Goal: Task Accomplishment & Management: Complete application form

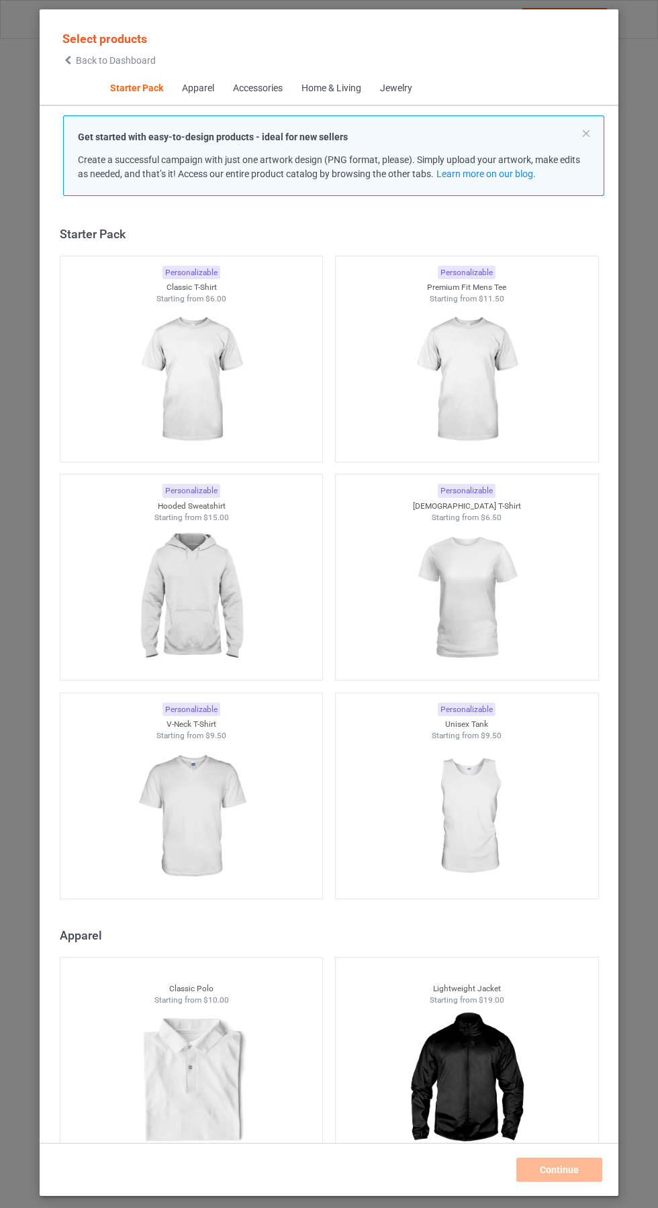
click at [213, 382] on img at bounding box center [191, 380] width 120 height 150
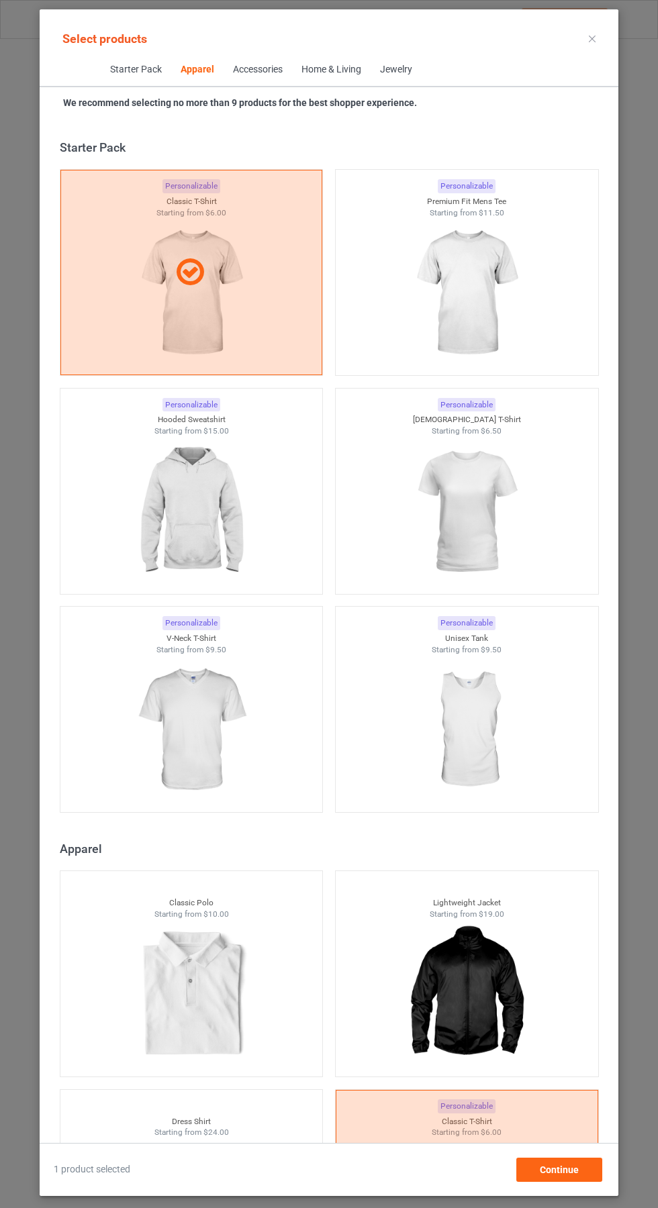
click at [503, 362] on img at bounding box center [466, 293] width 120 height 150
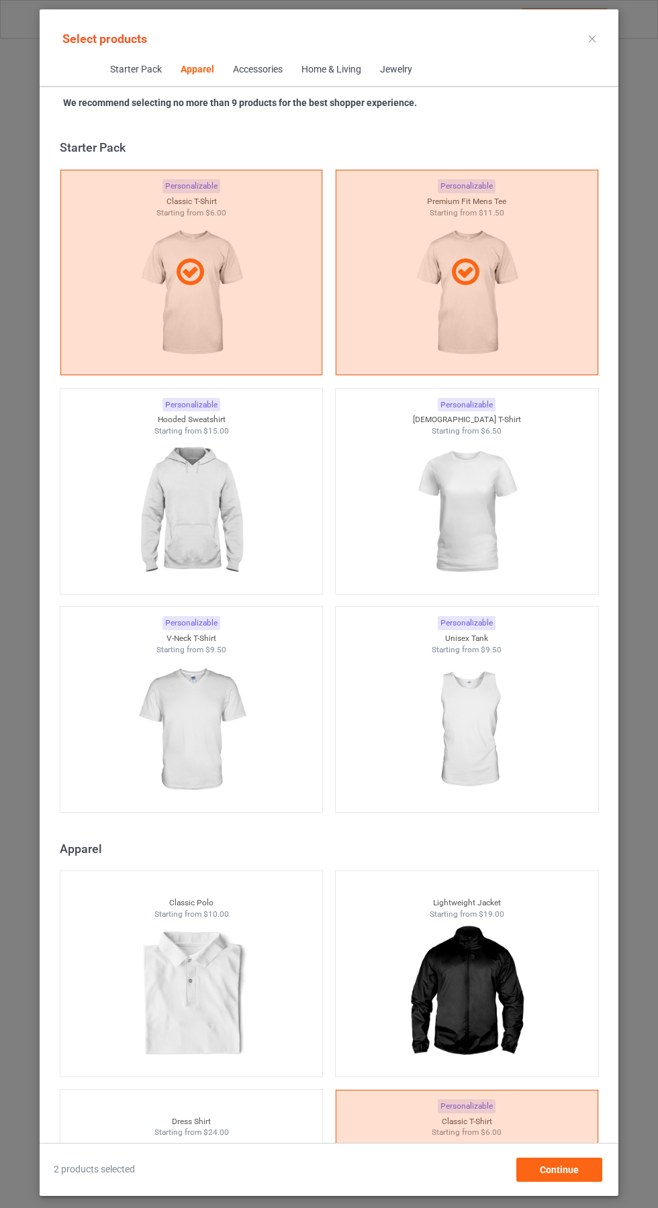
click at [487, 501] on img at bounding box center [466, 512] width 120 height 150
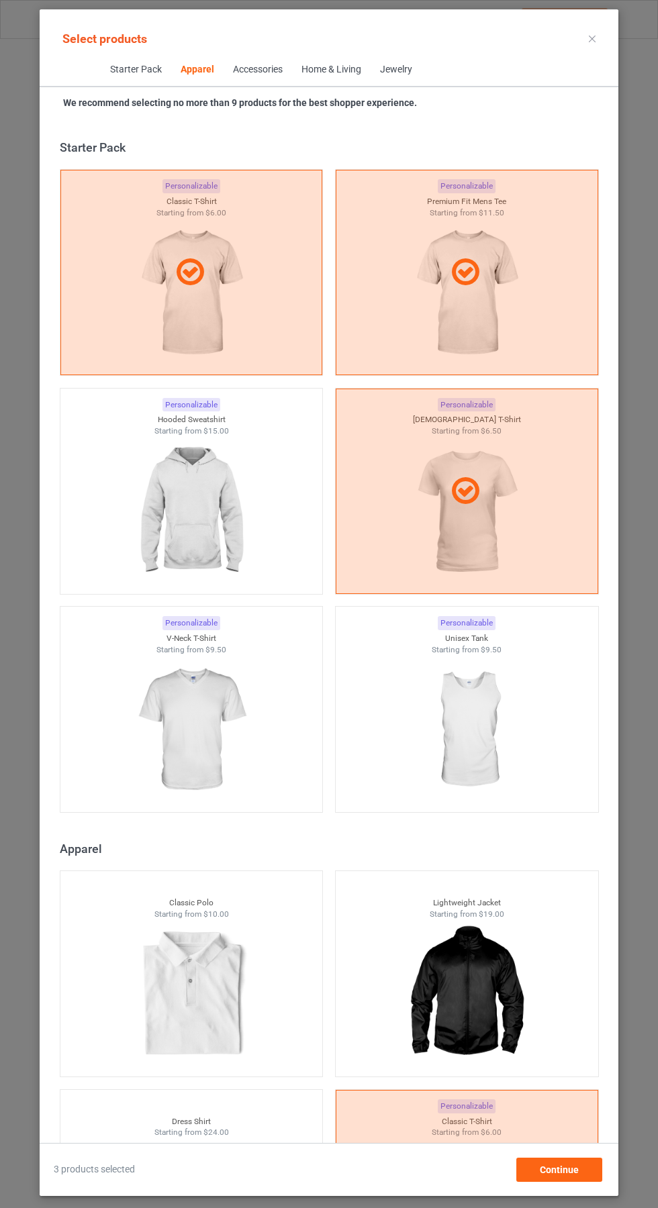
click at [194, 535] on img at bounding box center [191, 512] width 120 height 150
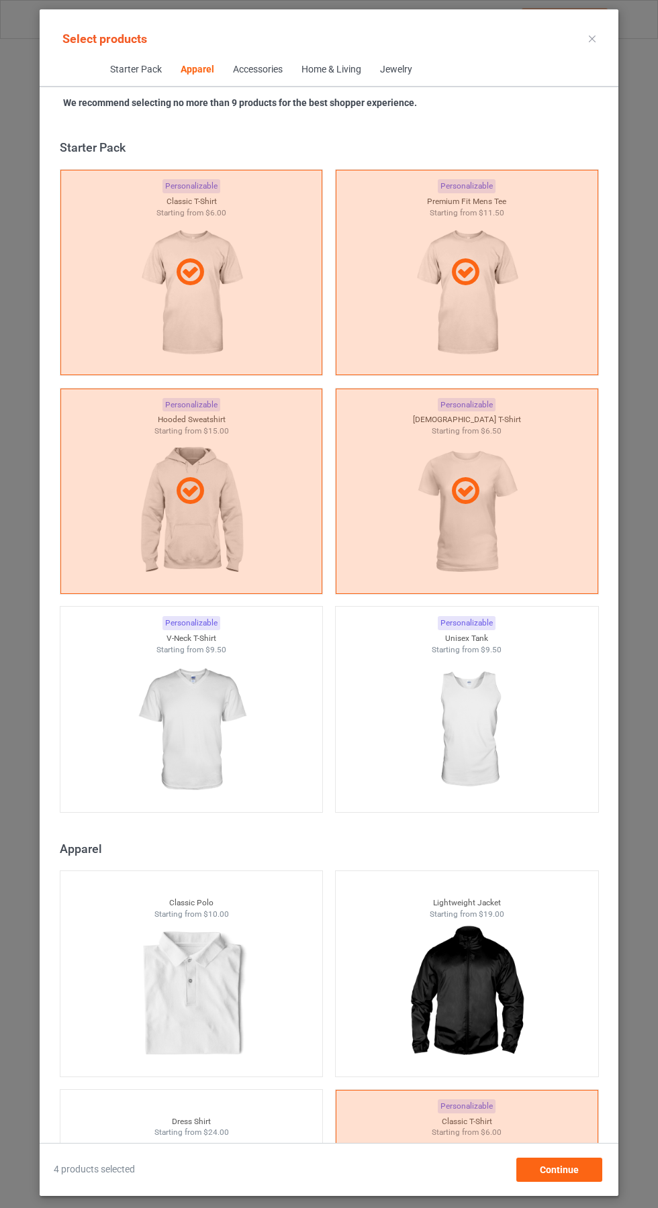
click at [220, 764] on img at bounding box center [191, 730] width 120 height 150
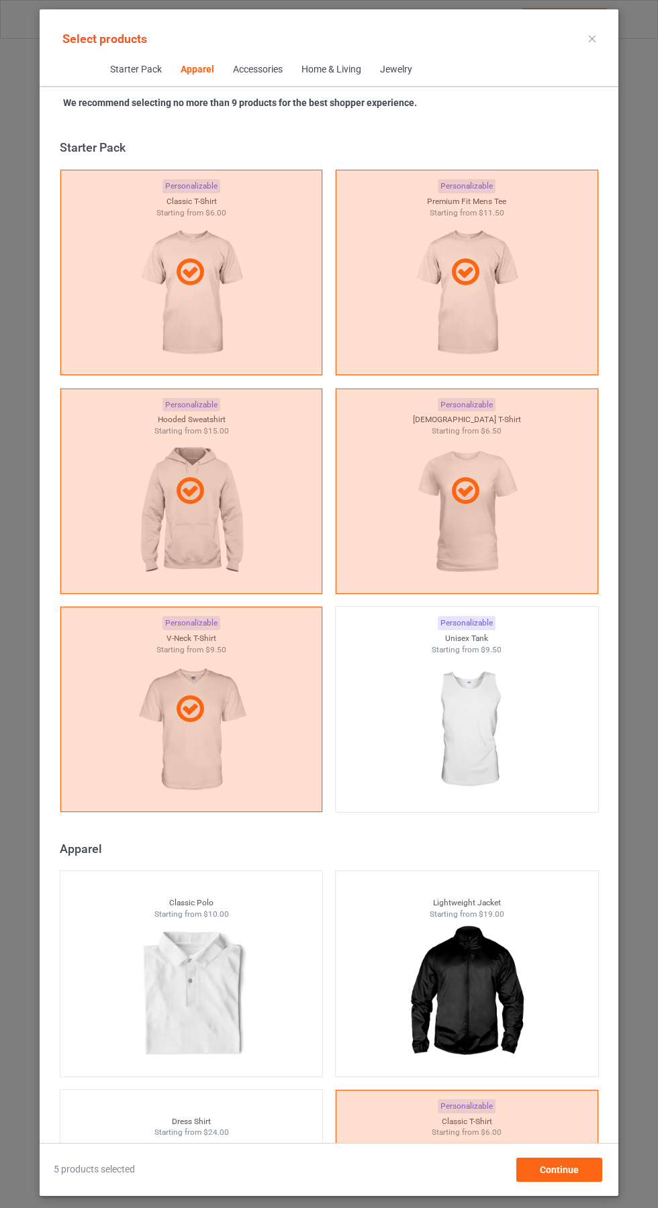
scroll to position [864, 0]
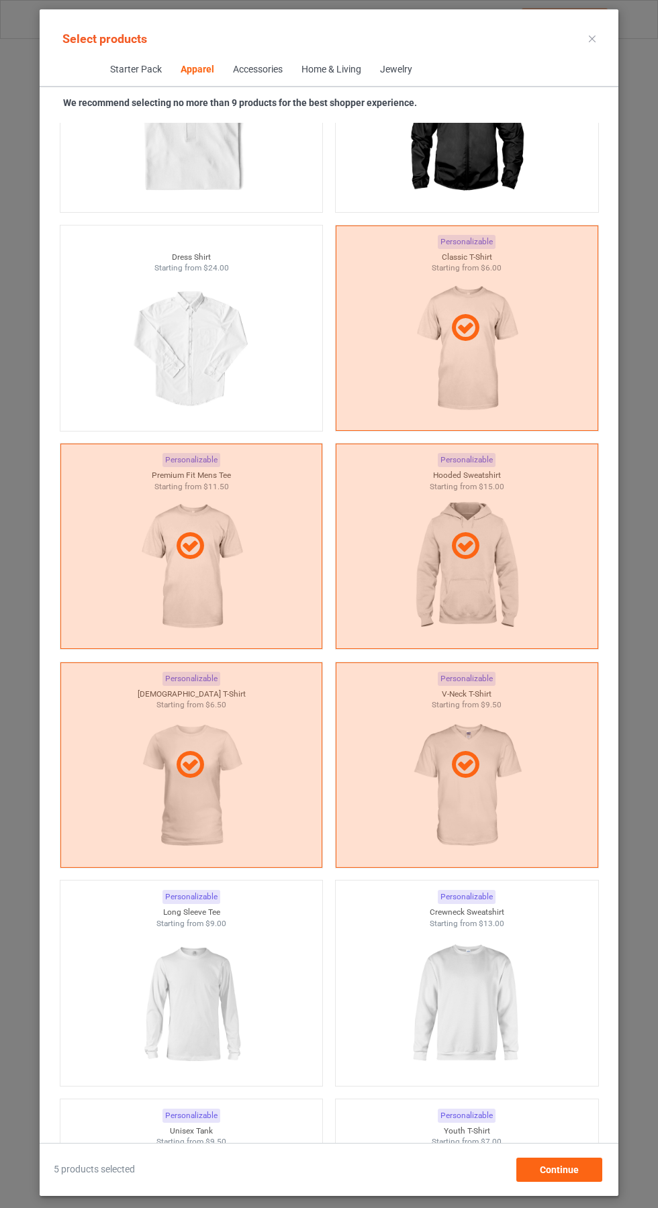
click at [490, 987] on img at bounding box center [466, 1004] width 120 height 150
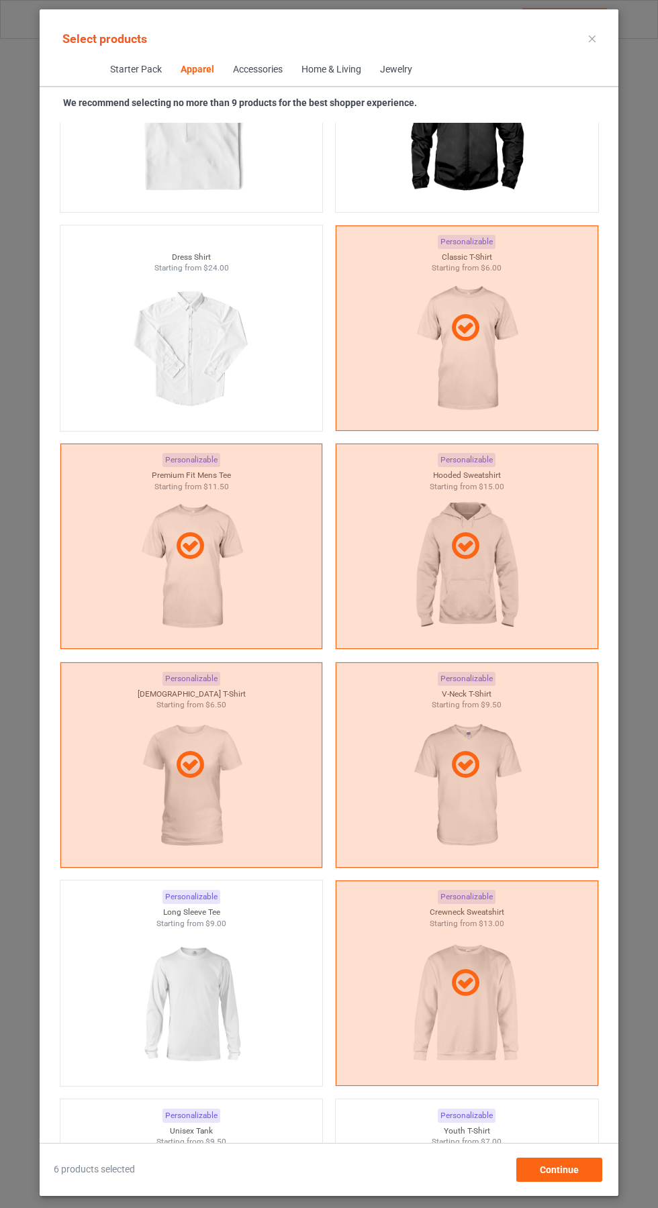
click at [225, 1002] on img at bounding box center [191, 1004] width 120 height 150
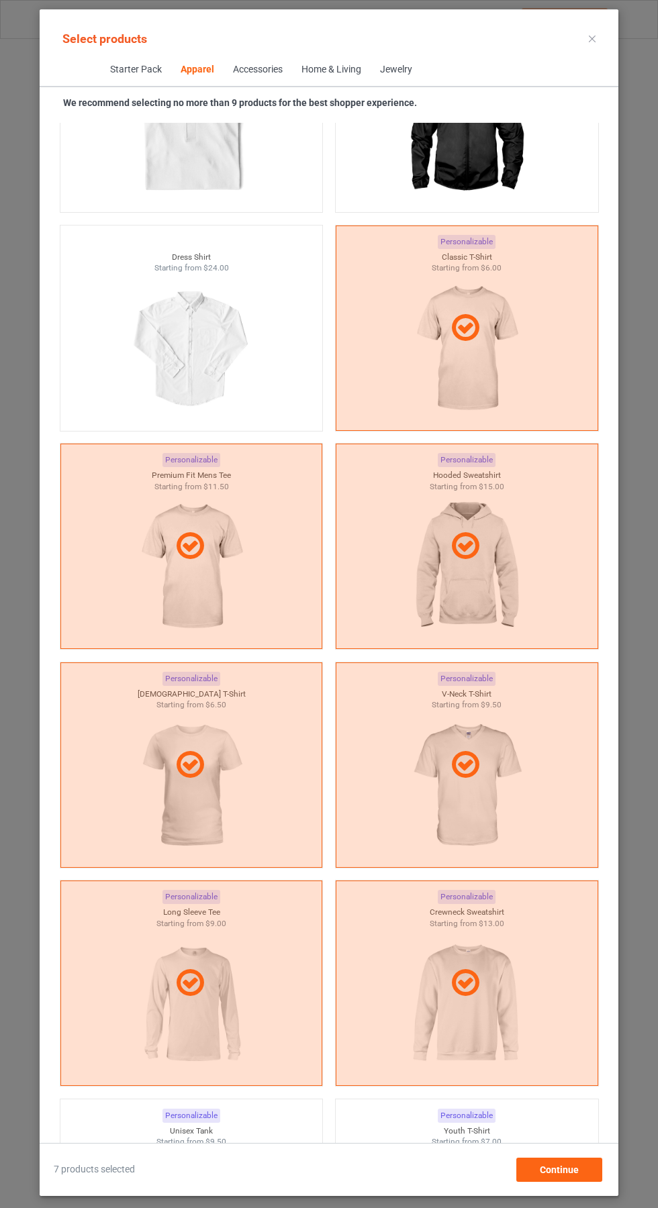
click at [592, 38] on icon at bounding box center [591, 39] width 7 height 7
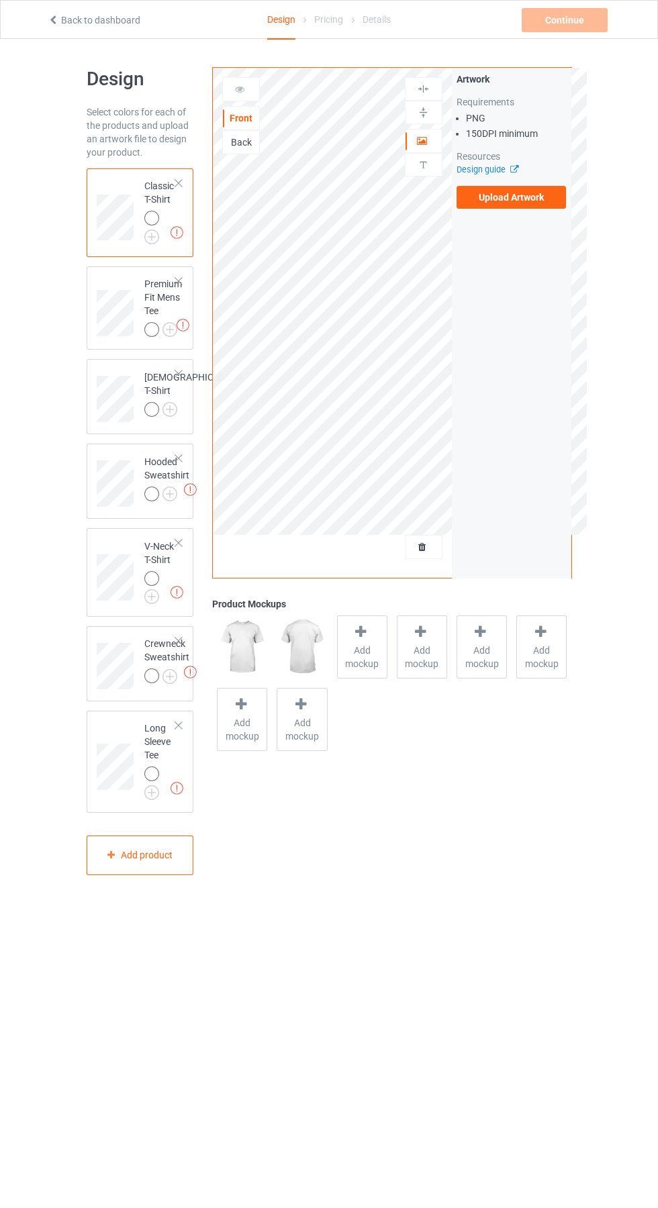
click at [529, 207] on label "Upload Artwork" at bounding box center [511, 197] width 110 height 23
click at [0, 0] on input "Upload Artwork" at bounding box center [0, 0] width 0 height 0
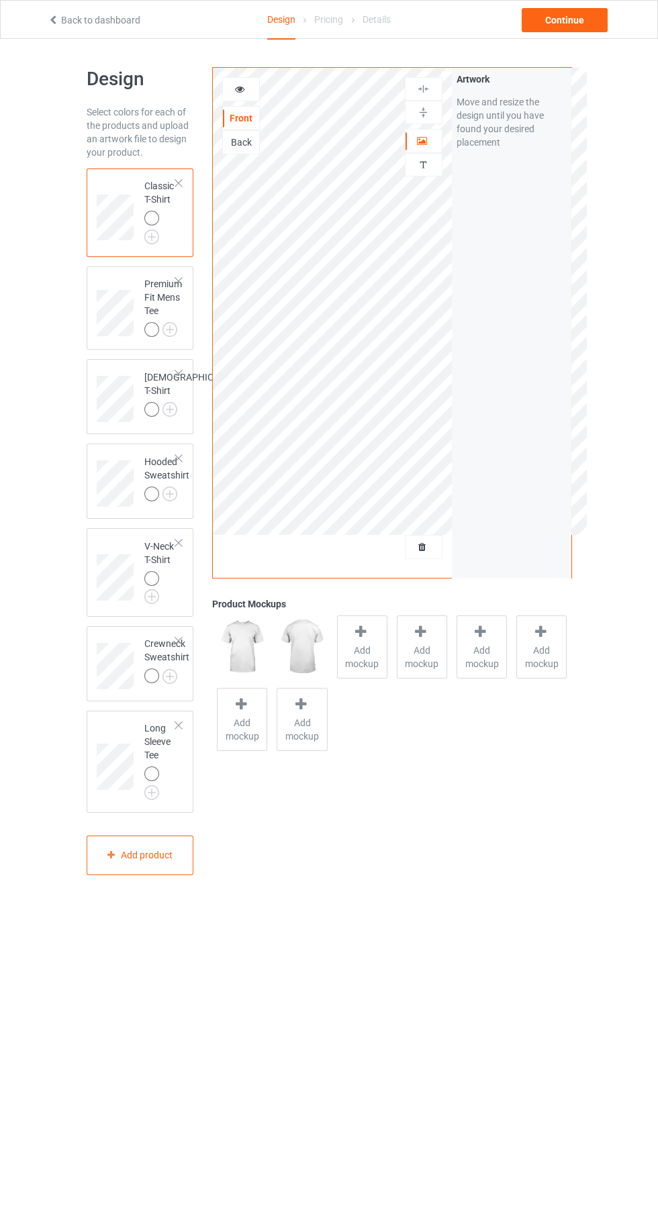
click at [0, 0] on img at bounding box center [0, 0] width 0 height 0
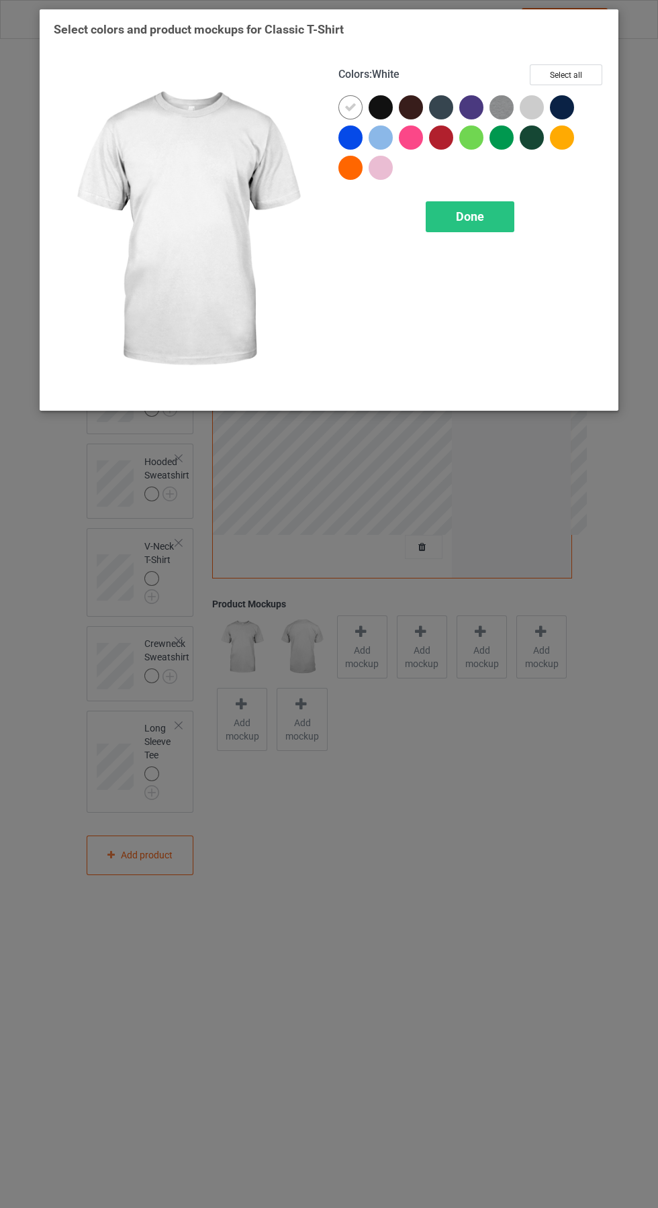
click at [577, 138] on div at bounding box center [565, 140] width 30 height 30
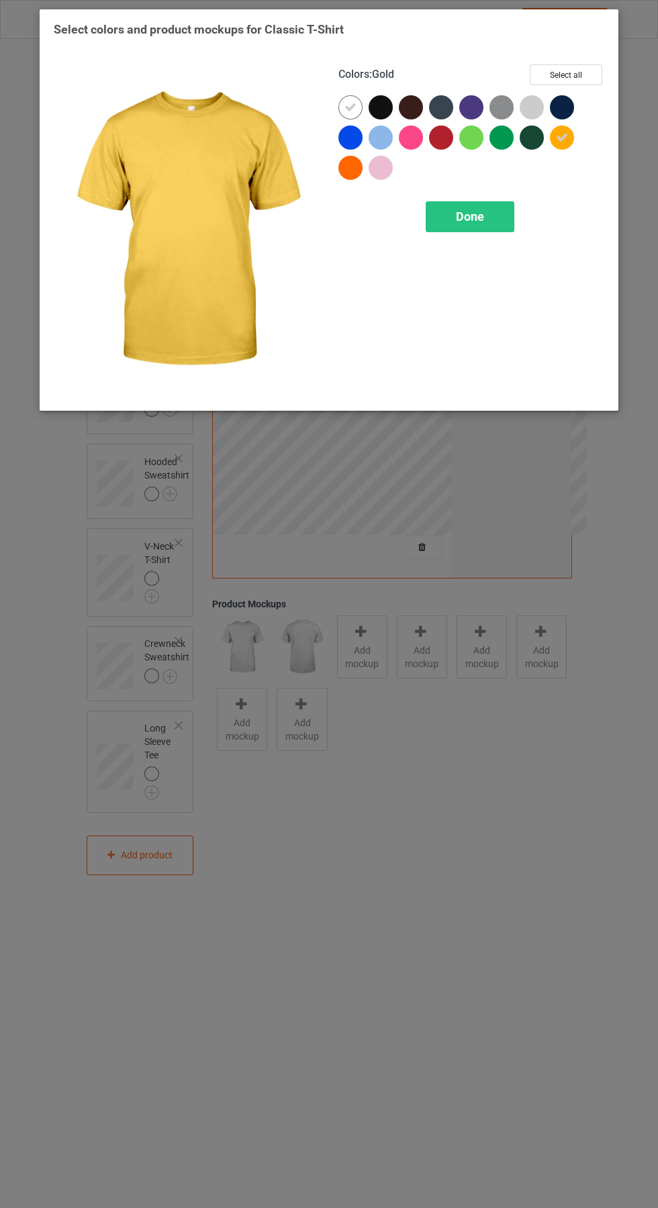
click at [348, 169] on div at bounding box center [350, 168] width 24 height 24
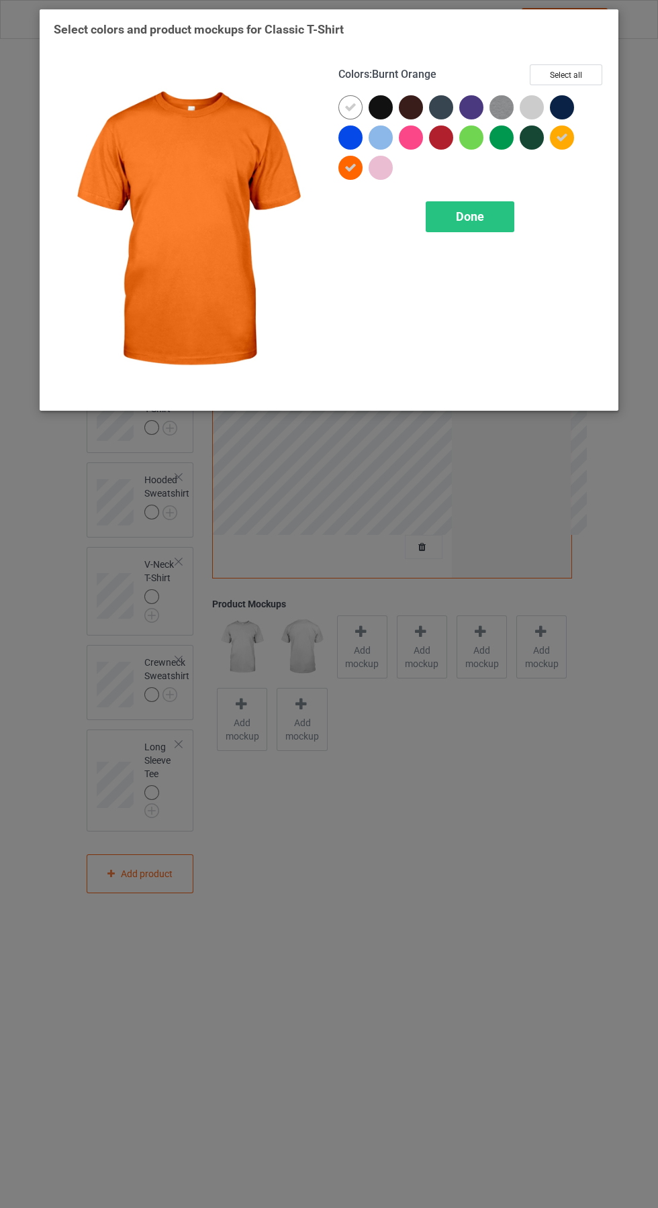
click at [350, 107] on icon at bounding box center [350, 107] width 12 height 12
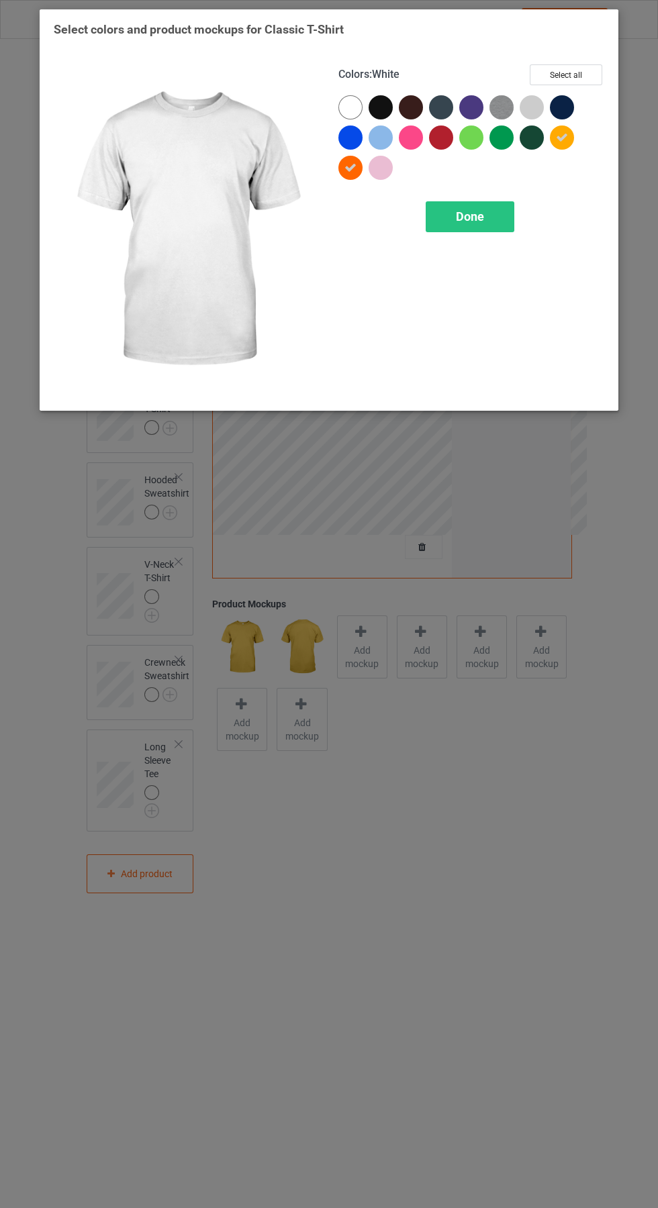
click at [508, 209] on div "Done" at bounding box center [469, 216] width 89 height 31
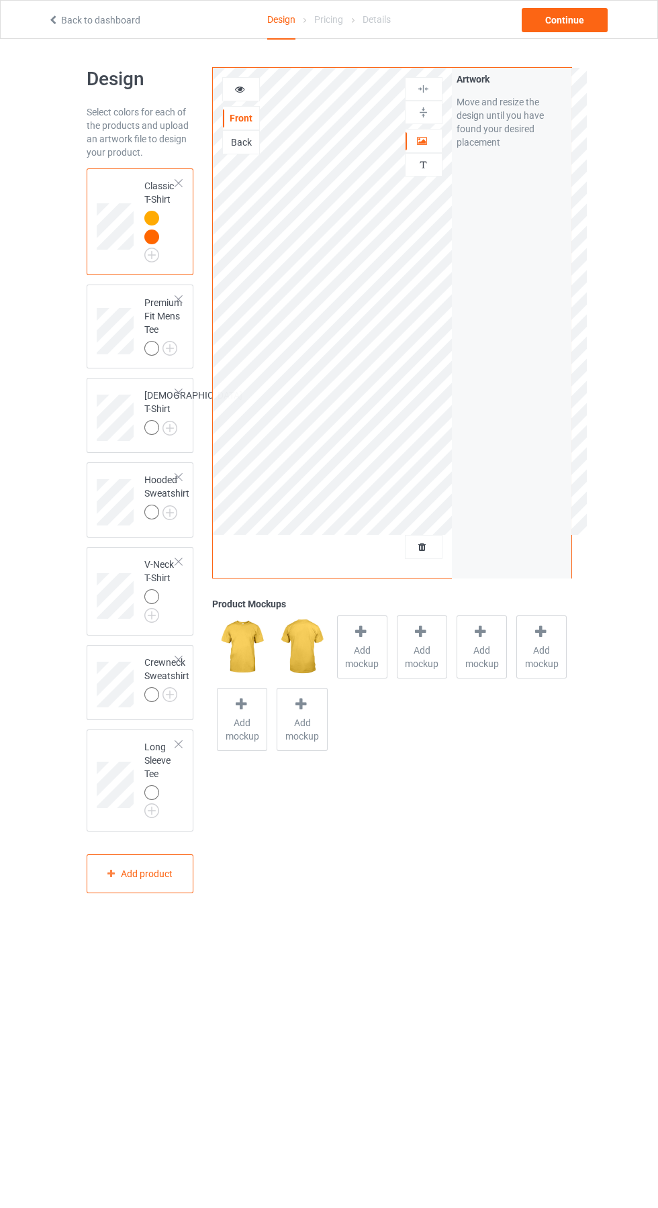
click at [0, 0] on img at bounding box center [0, 0] width 0 height 0
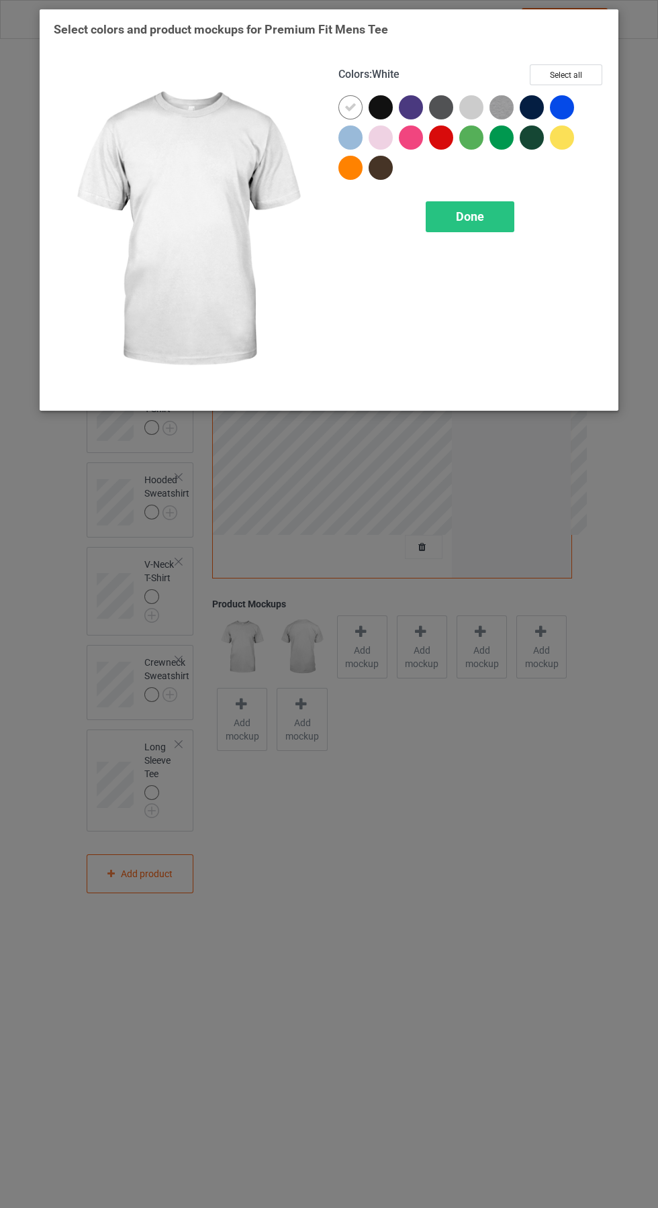
click at [568, 140] on div at bounding box center [562, 137] width 24 height 24
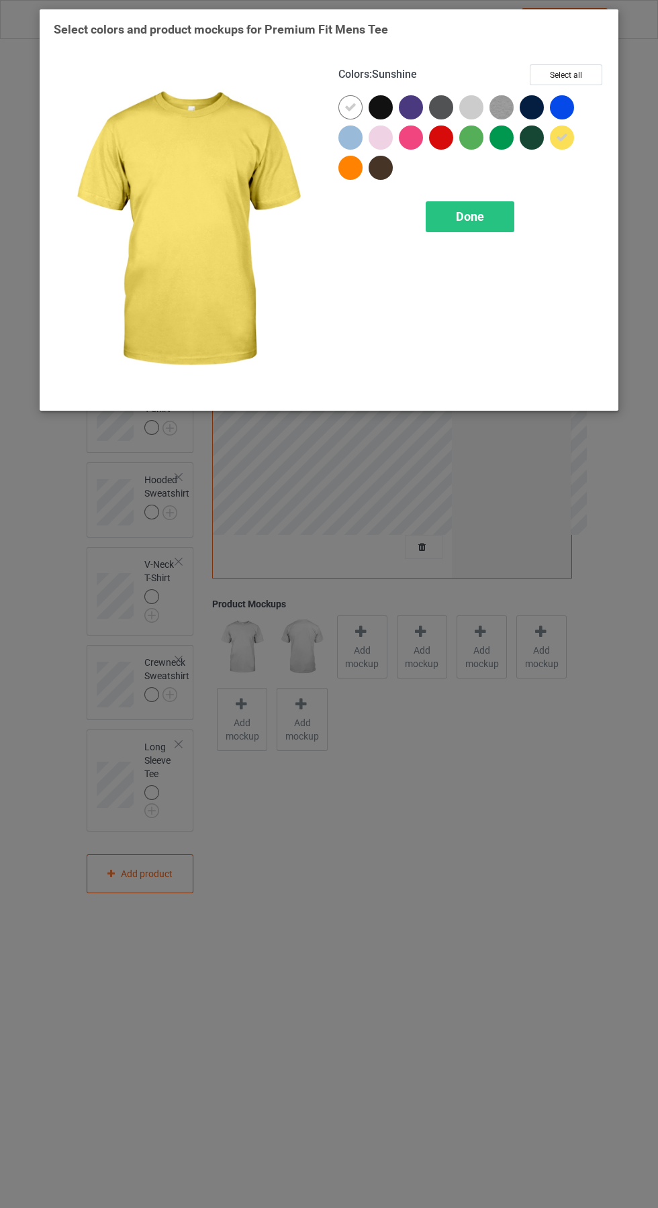
click at [341, 171] on div at bounding box center [350, 168] width 24 height 24
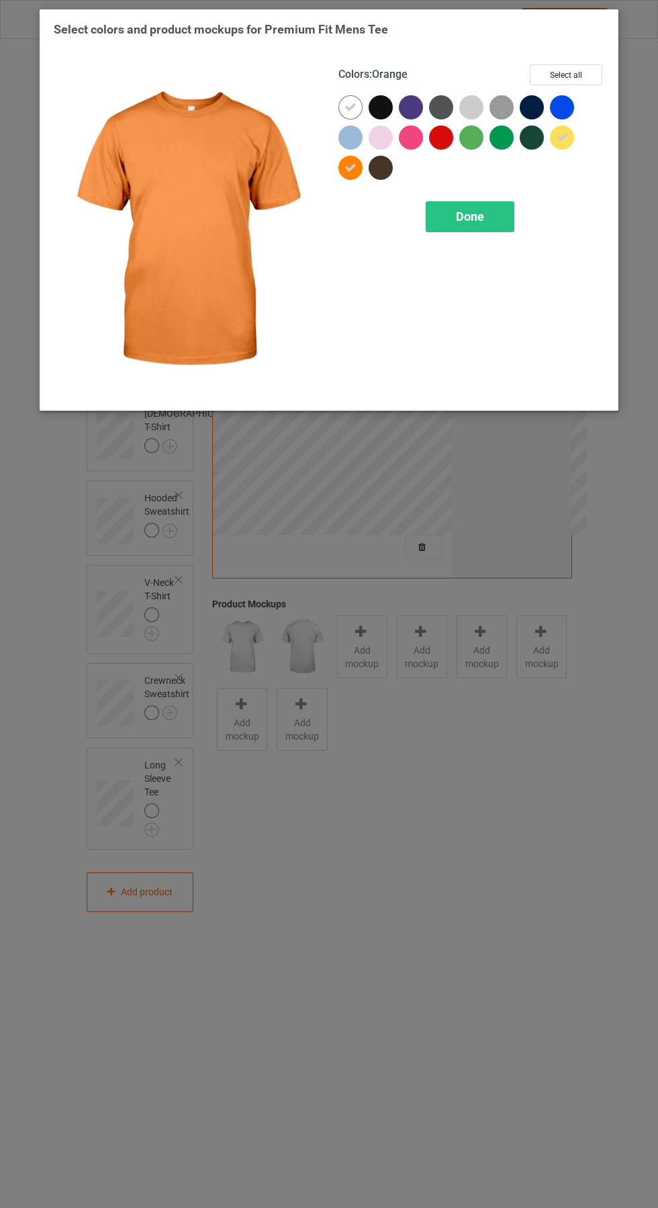
click at [350, 107] on icon at bounding box center [350, 107] width 12 height 12
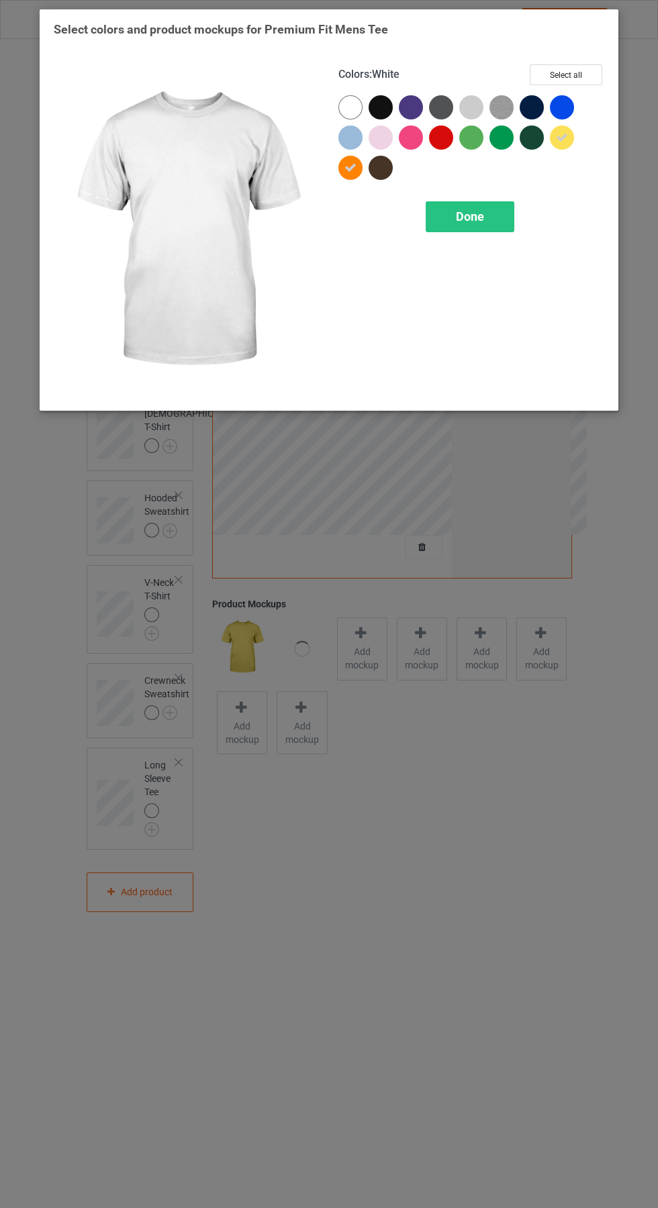
click at [507, 215] on div "Done" at bounding box center [469, 216] width 89 height 31
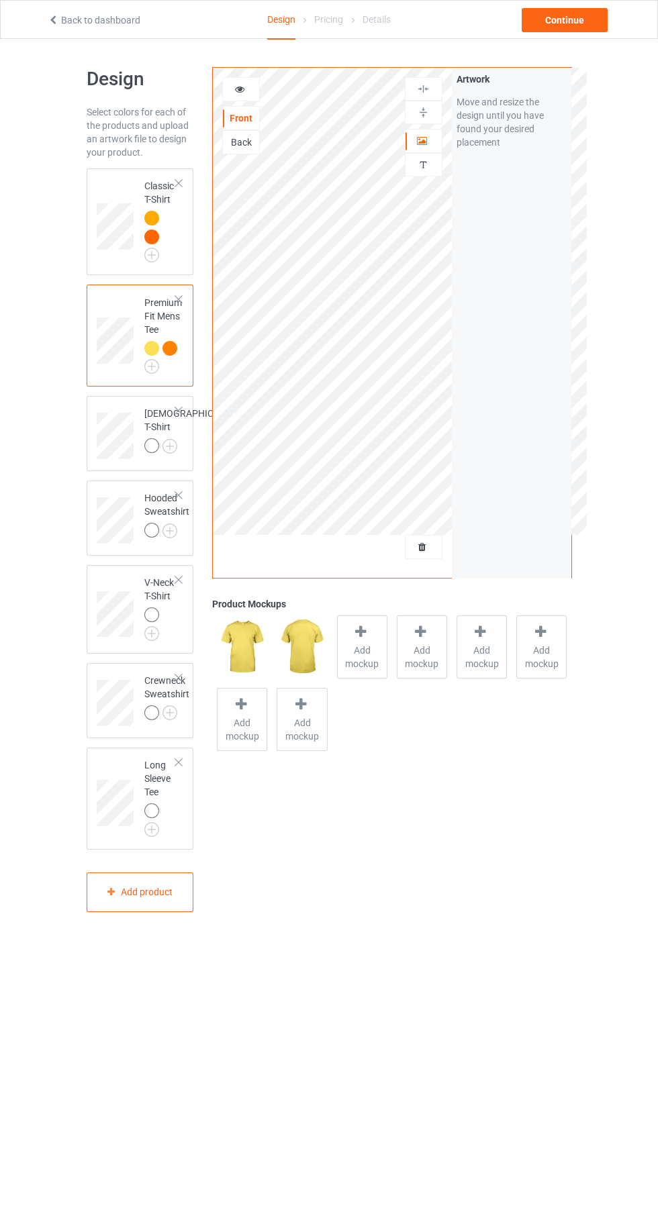
click at [0, 0] on img at bounding box center [0, 0] width 0 height 0
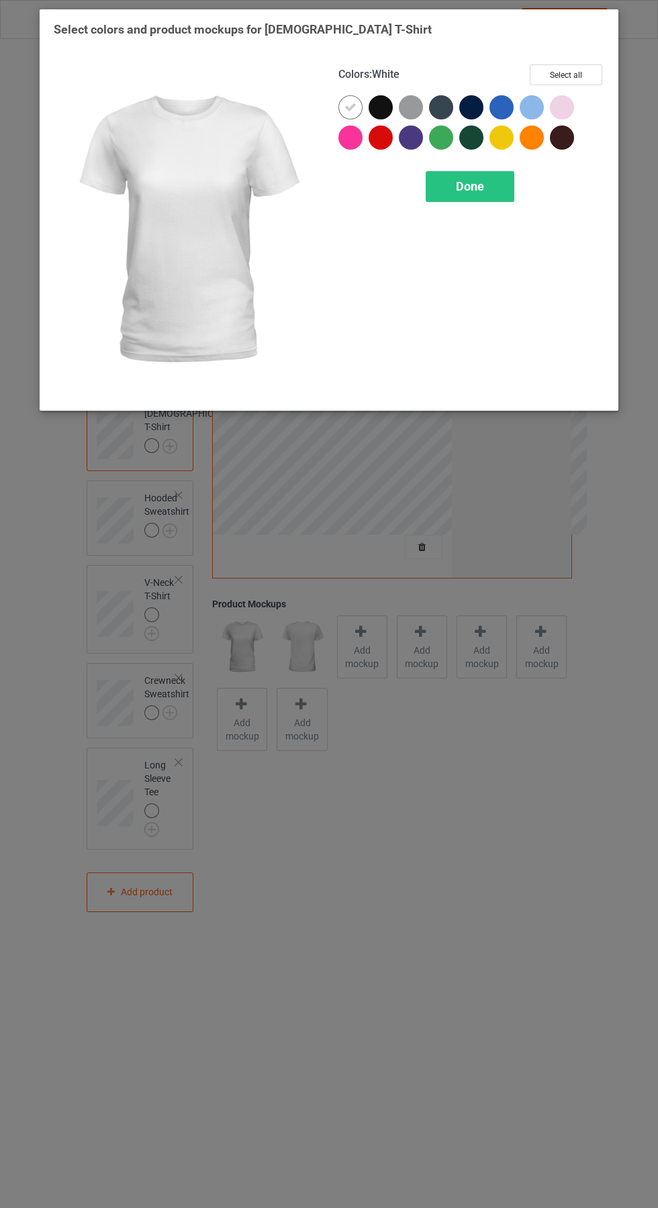
click at [507, 142] on div at bounding box center [501, 137] width 24 height 24
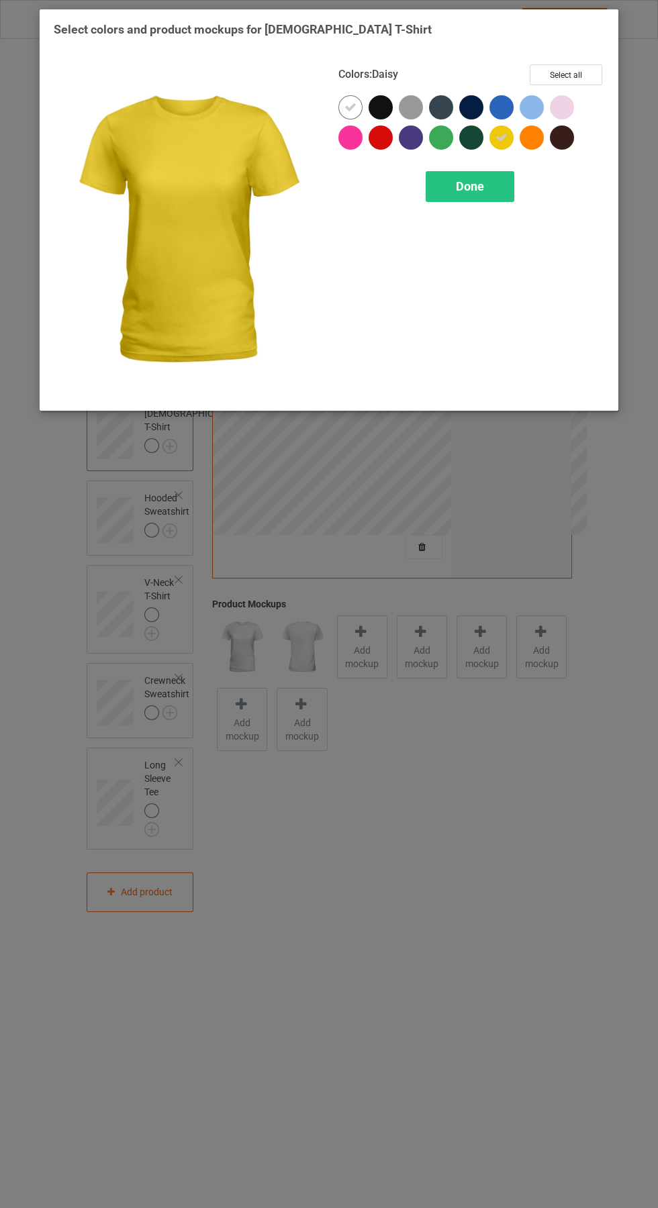
click at [541, 139] on div at bounding box center [531, 137] width 24 height 24
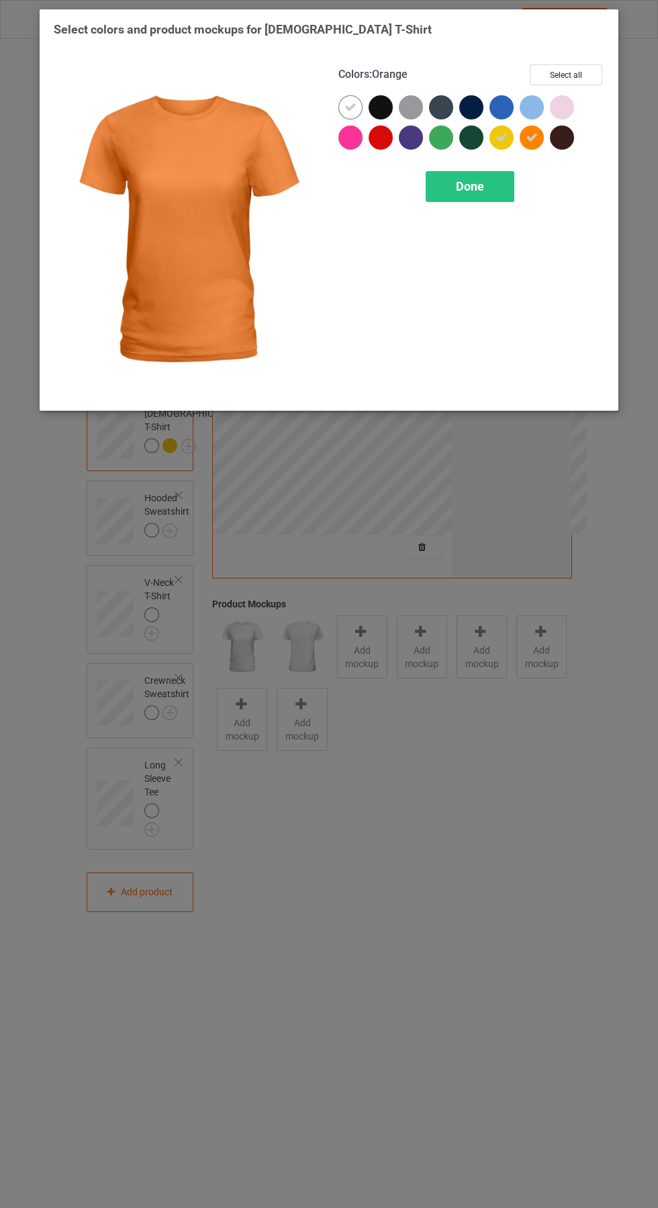
click at [347, 106] on icon at bounding box center [350, 107] width 12 height 12
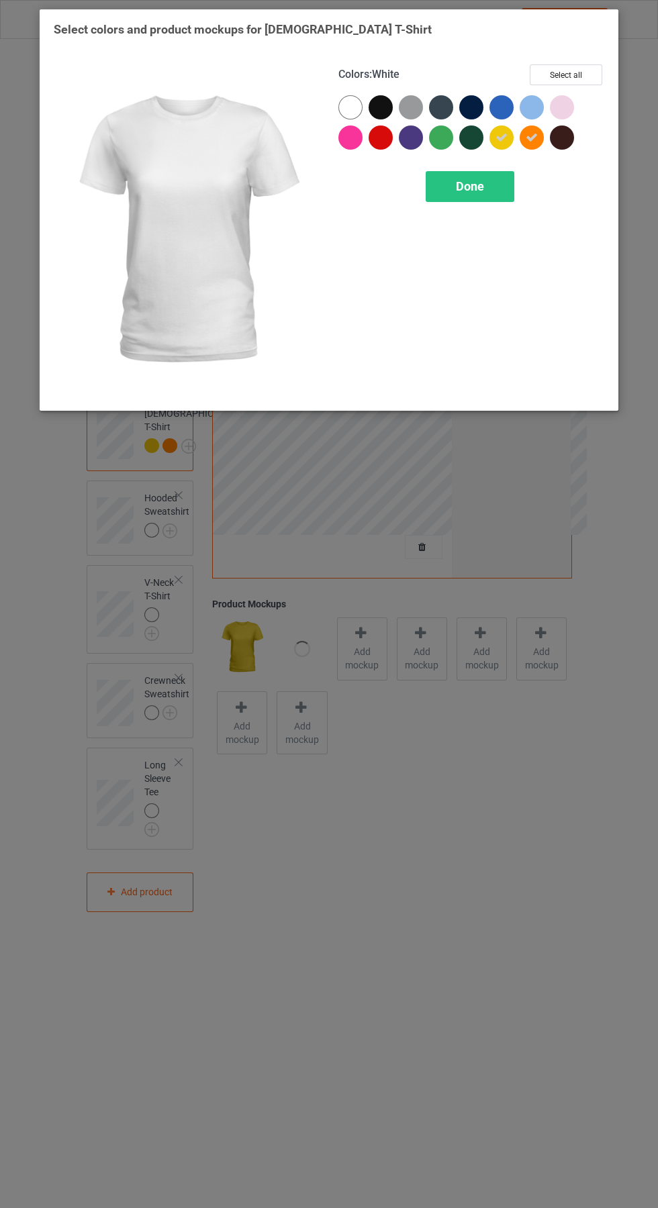
click at [498, 187] on div "Done" at bounding box center [469, 186] width 89 height 31
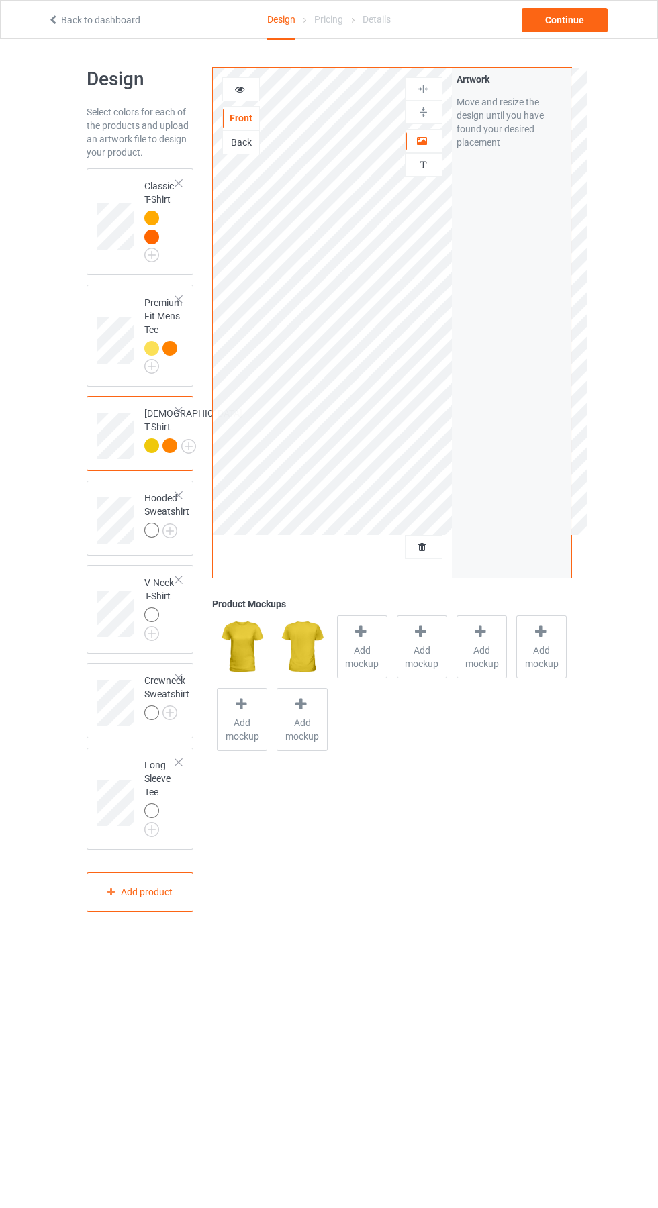
click at [0, 0] on img at bounding box center [0, 0] width 0 height 0
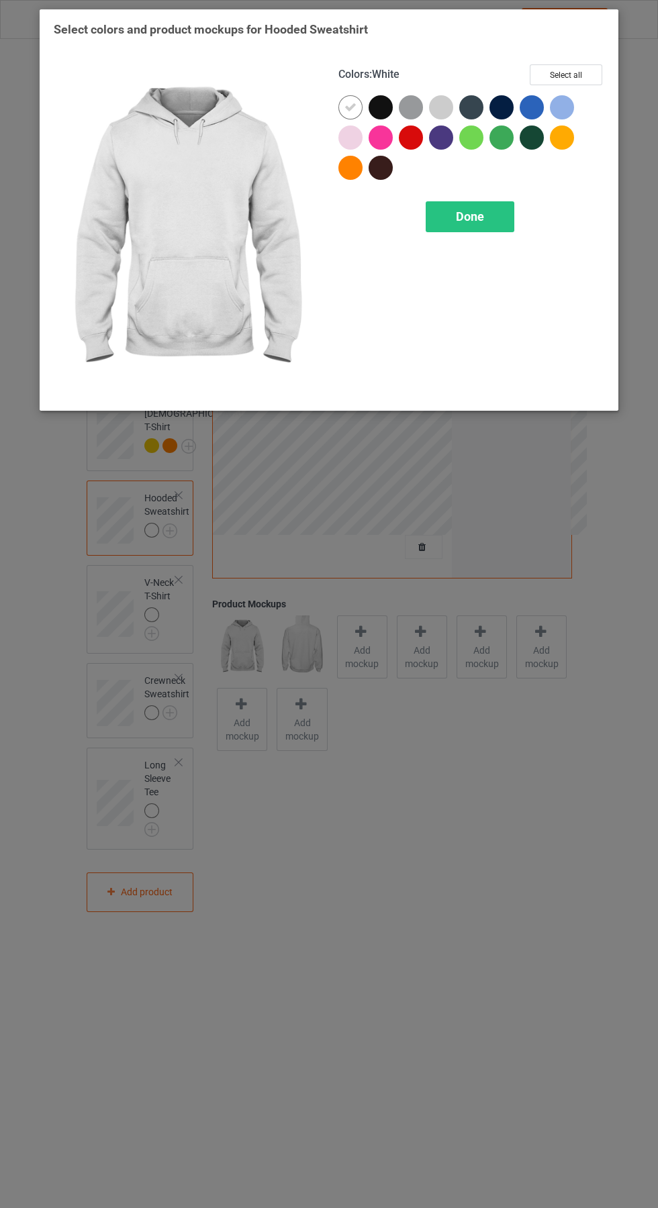
click at [570, 132] on div at bounding box center [562, 137] width 24 height 24
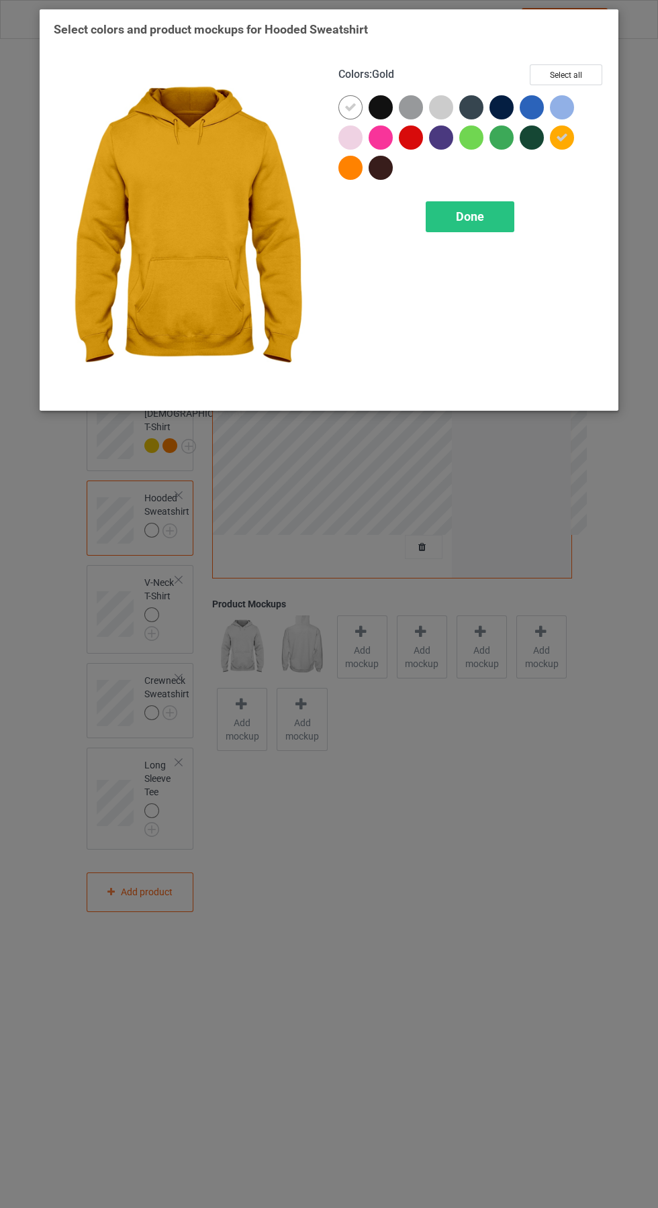
click at [356, 169] on div at bounding box center [350, 168] width 24 height 24
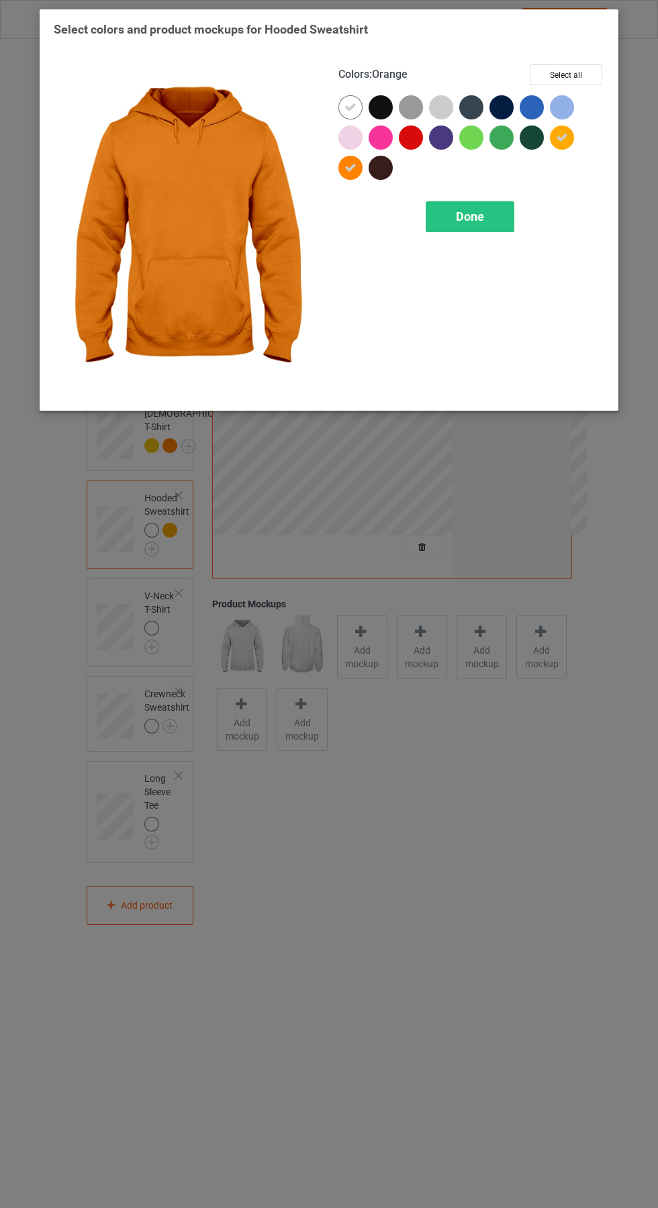
click at [350, 107] on icon at bounding box center [350, 107] width 12 height 12
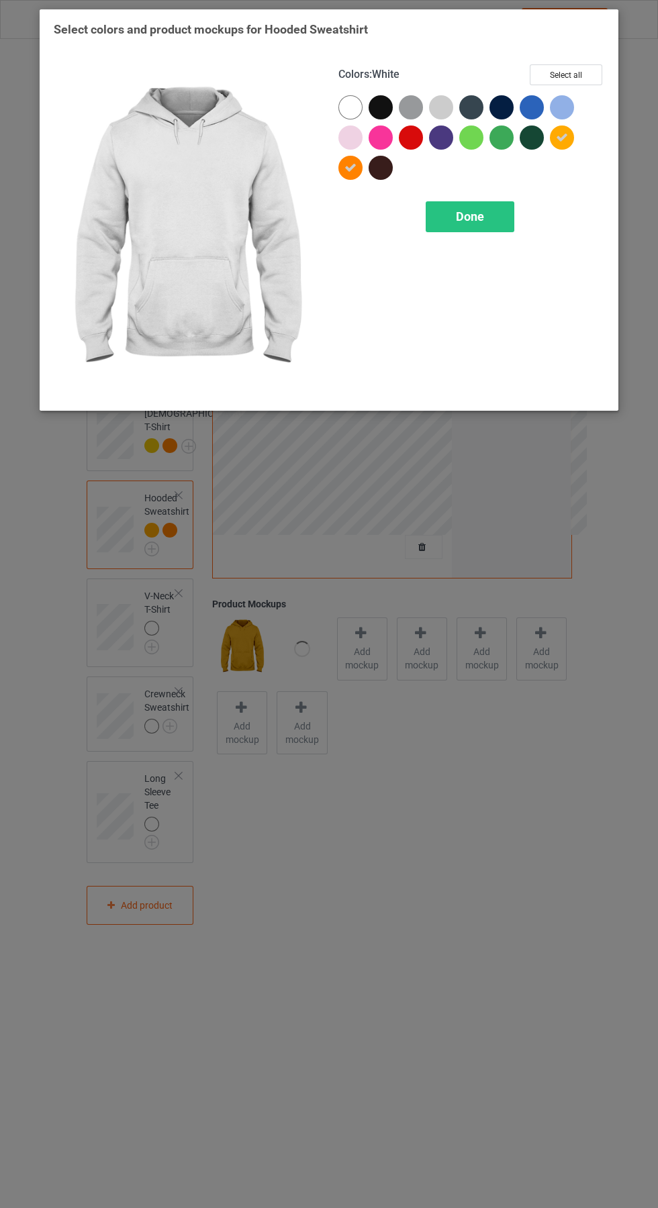
click at [507, 204] on div "Done" at bounding box center [469, 216] width 89 height 31
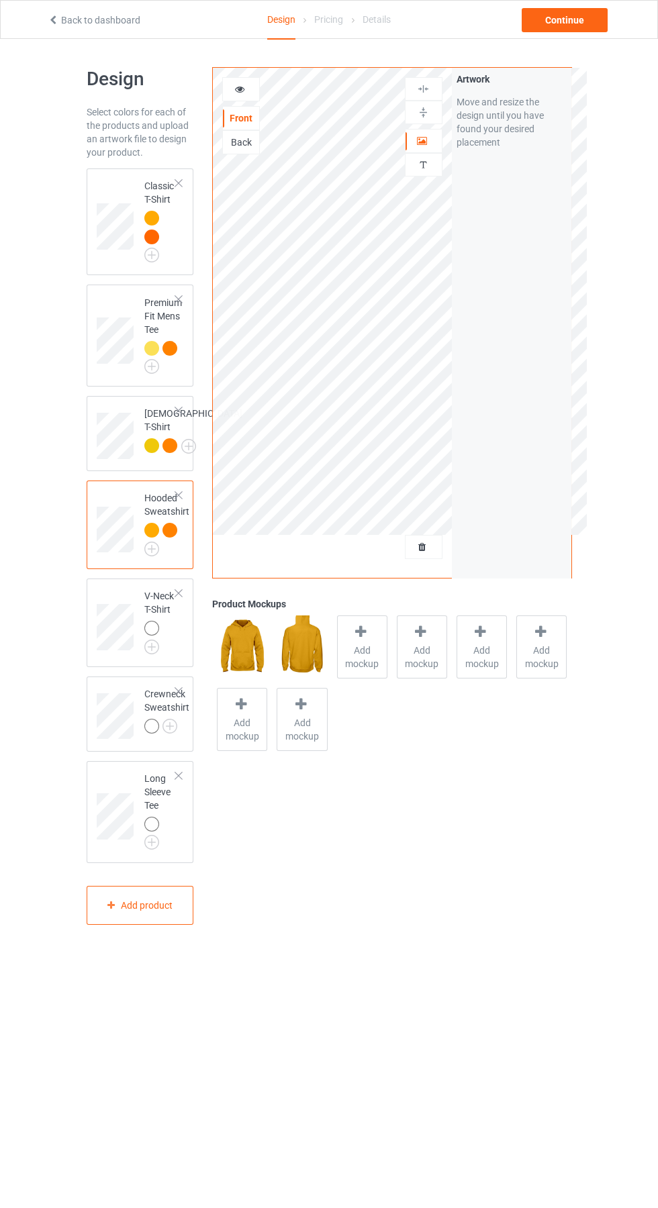
click at [0, 0] on img at bounding box center [0, 0] width 0 height 0
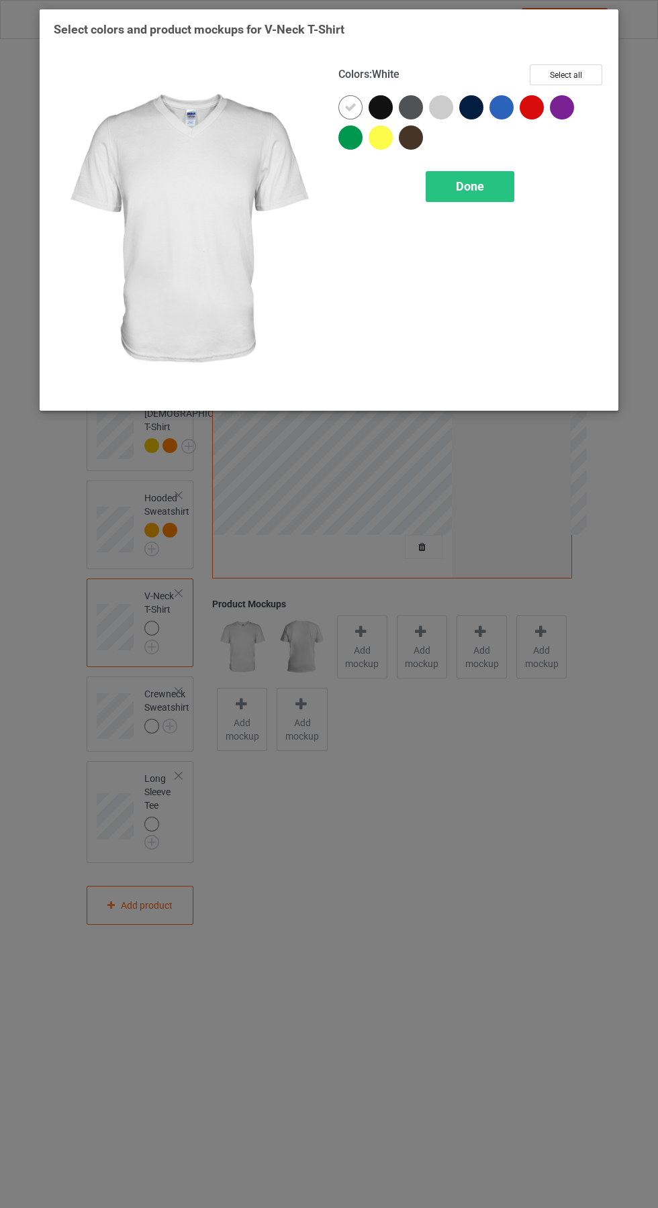
click at [388, 139] on div at bounding box center [380, 137] width 24 height 24
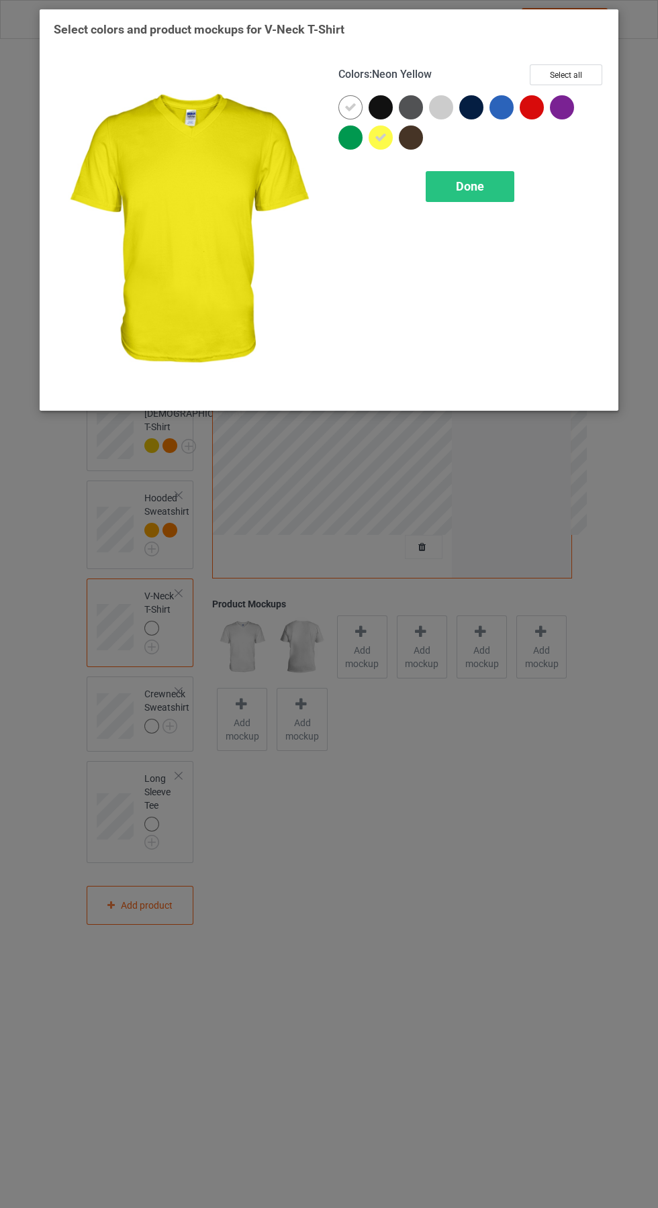
click at [350, 107] on icon at bounding box center [350, 107] width 12 height 12
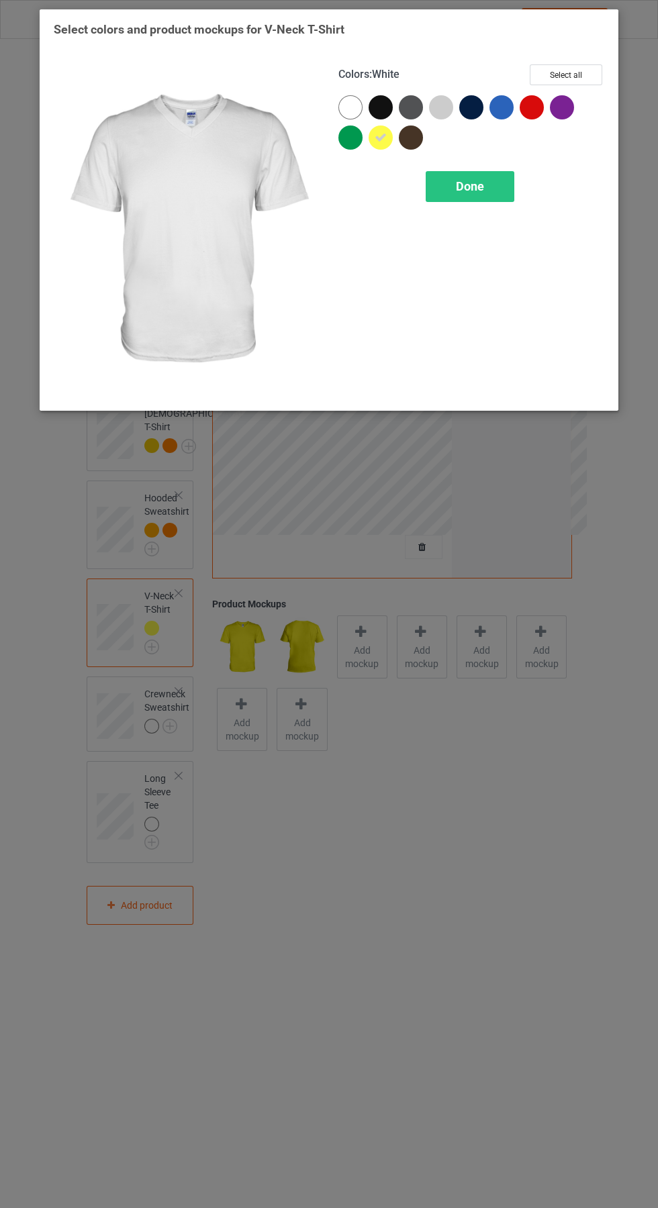
click at [501, 192] on div "Done" at bounding box center [469, 186] width 89 height 31
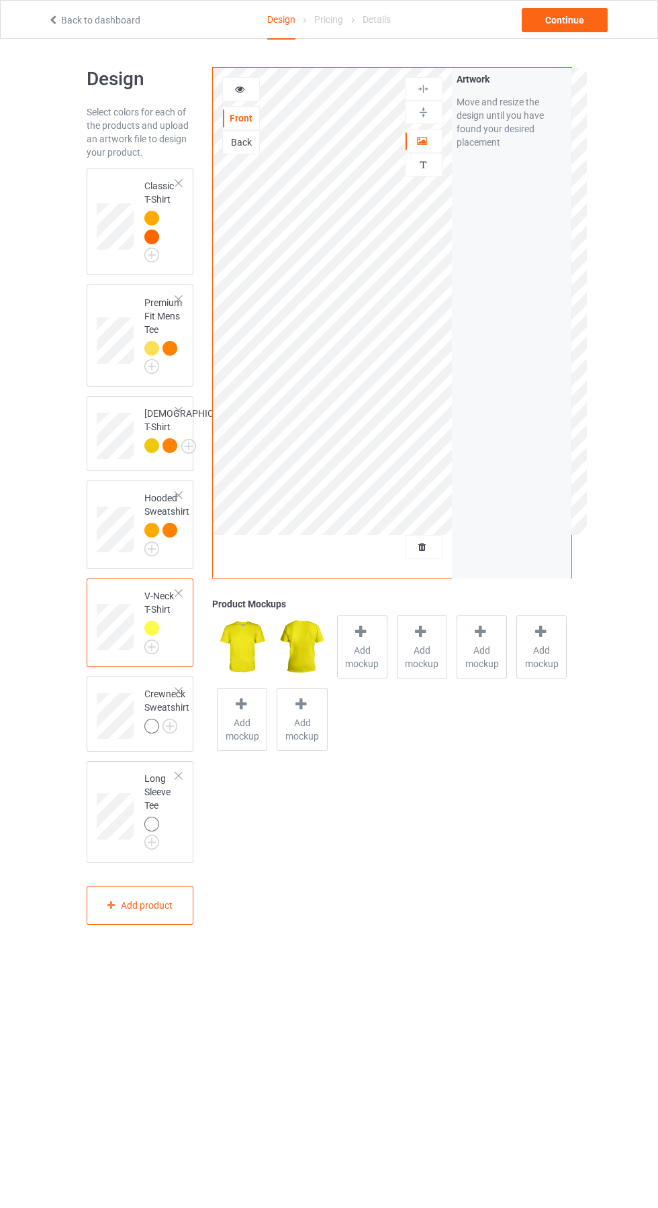
click at [0, 0] on img at bounding box center [0, 0] width 0 height 0
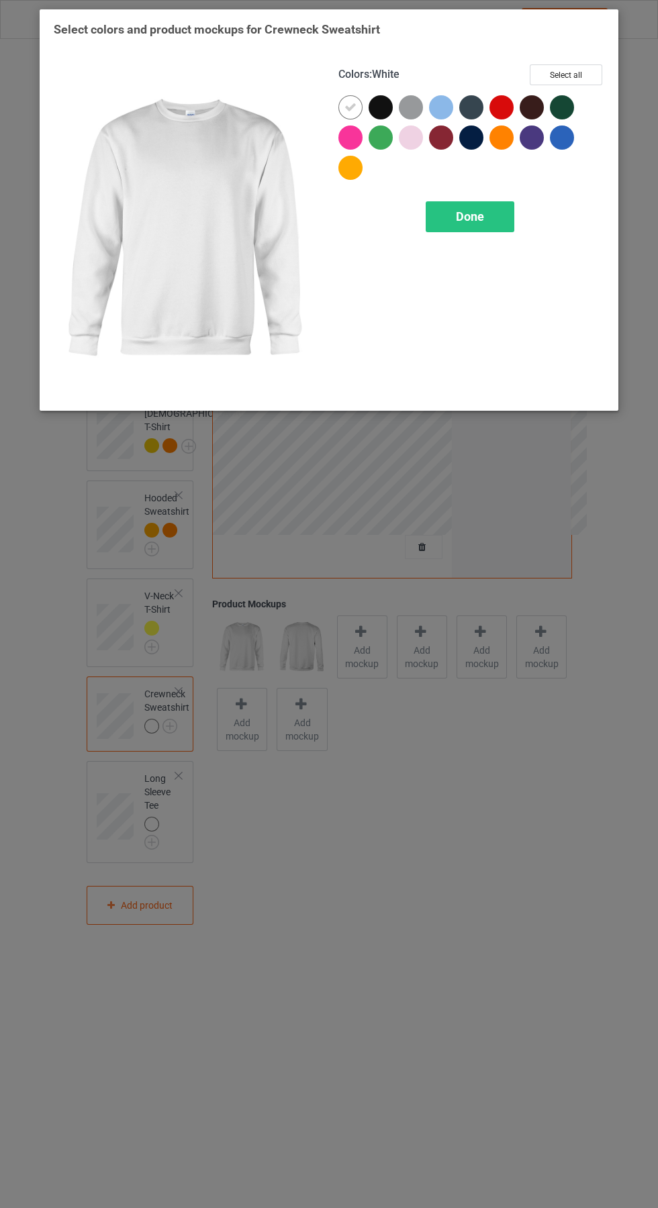
click at [361, 172] on div at bounding box center [350, 168] width 24 height 24
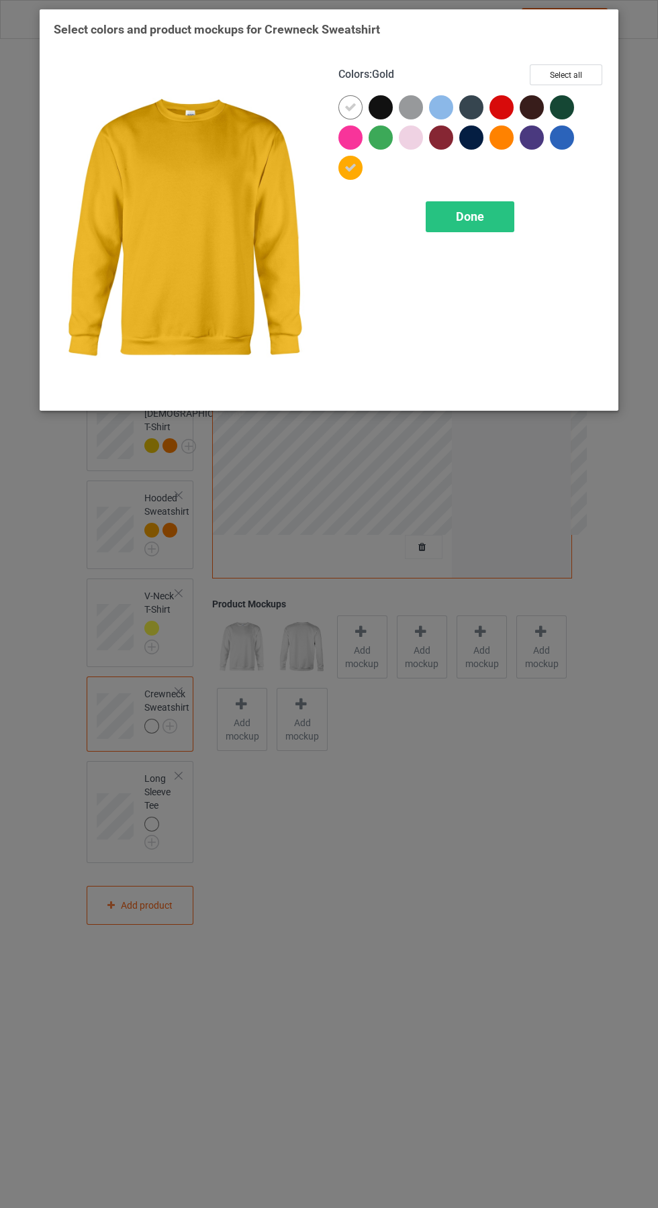
click at [511, 142] on div at bounding box center [501, 137] width 24 height 24
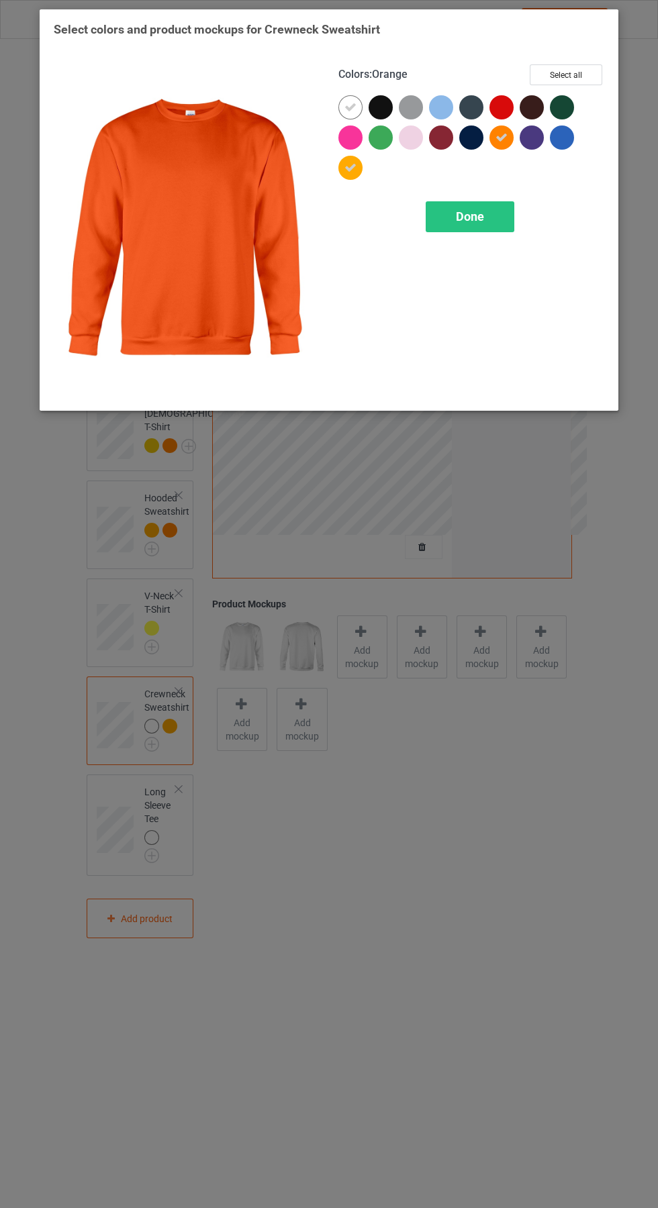
click at [340, 97] on div at bounding box center [353, 110] width 30 height 30
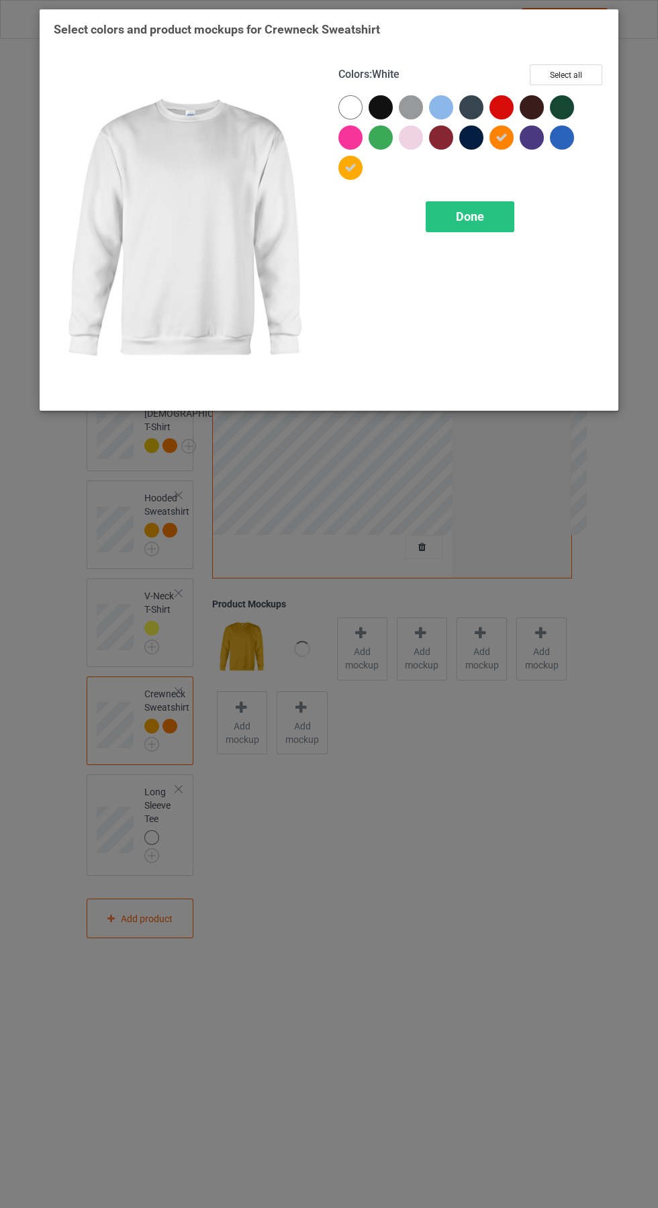
click at [505, 207] on div "Done" at bounding box center [469, 216] width 89 height 31
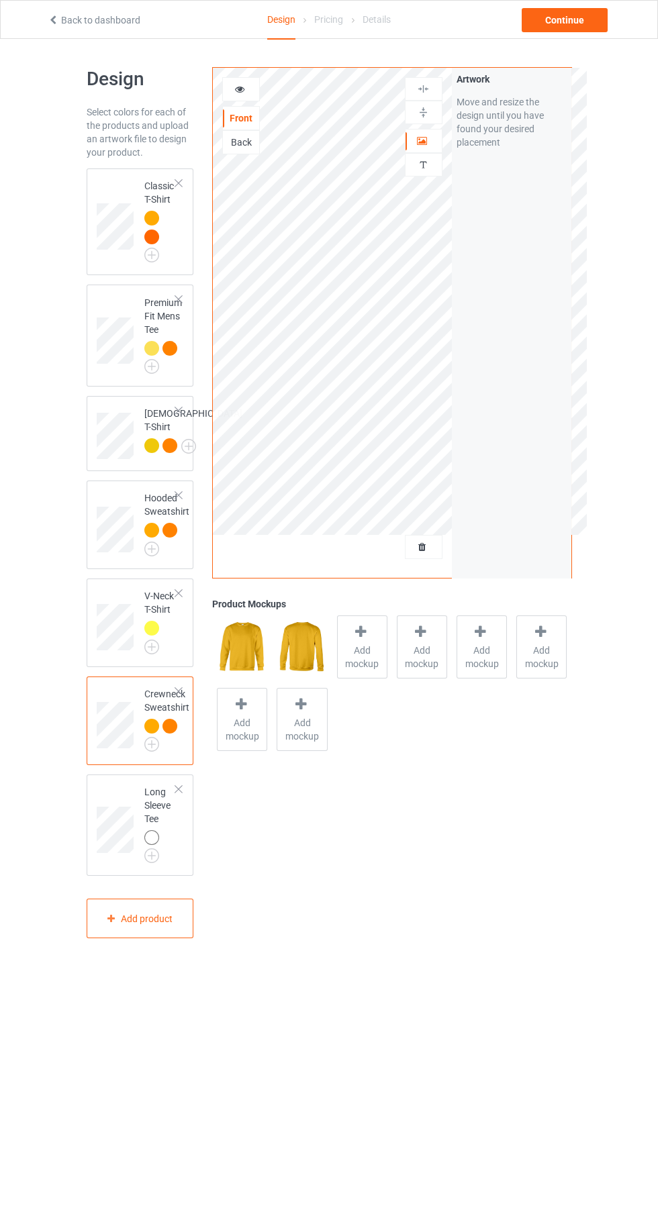
click at [0, 0] on img at bounding box center [0, 0] width 0 height 0
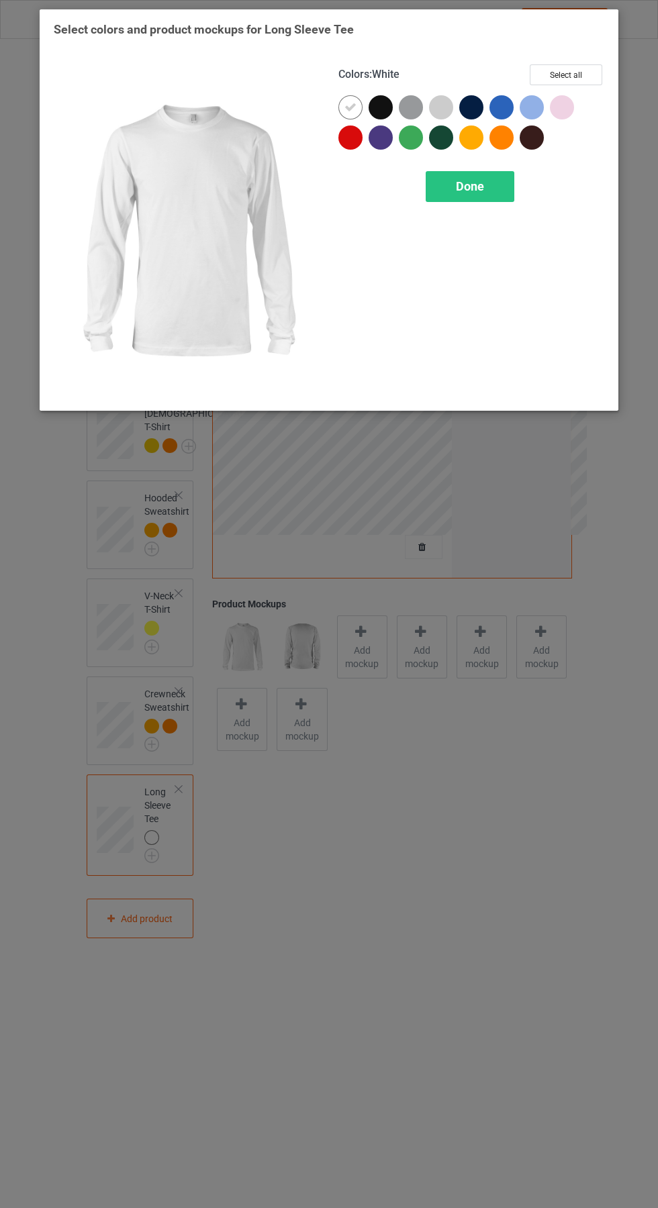
click at [480, 139] on div at bounding box center [471, 137] width 24 height 24
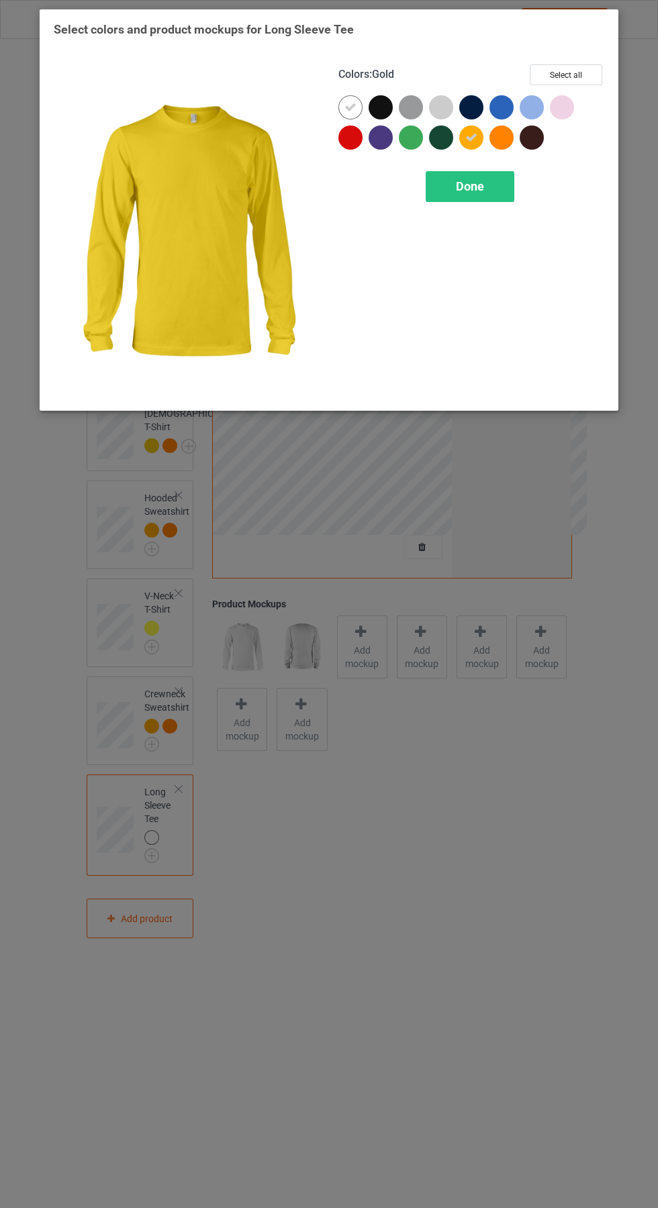
click at [502, 133] on div at bounding box center [501, 137] width 24 height 24
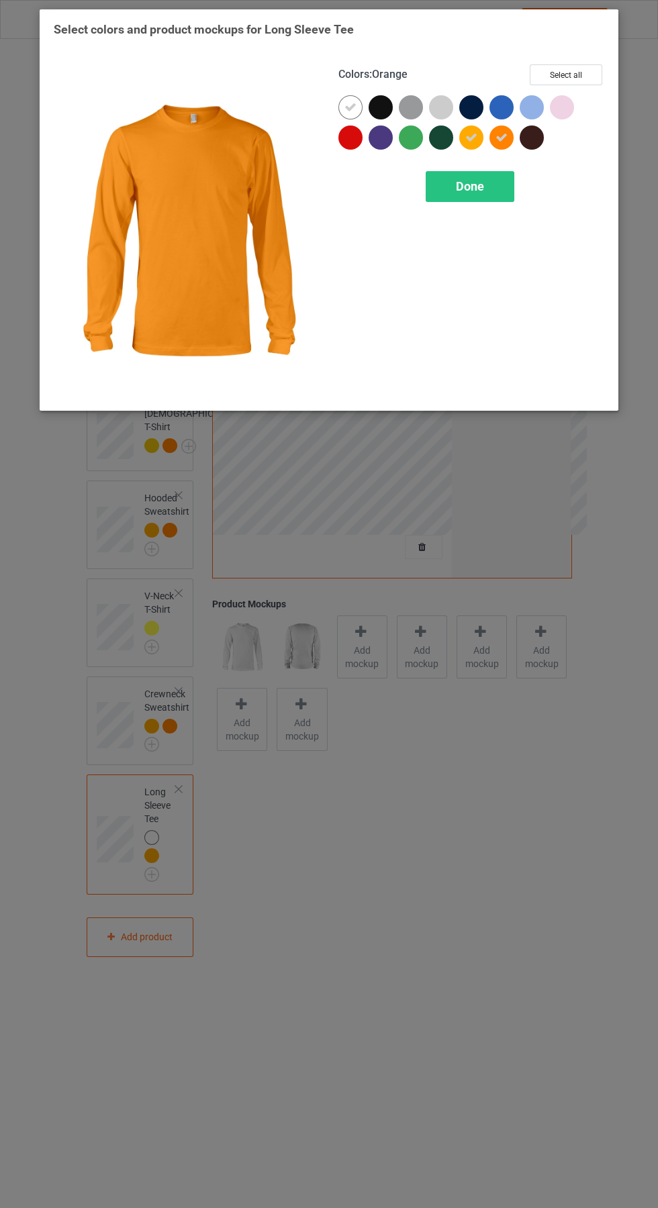
click at [346, 102] on icon at bounding box center [350, 107] width 12 height 12
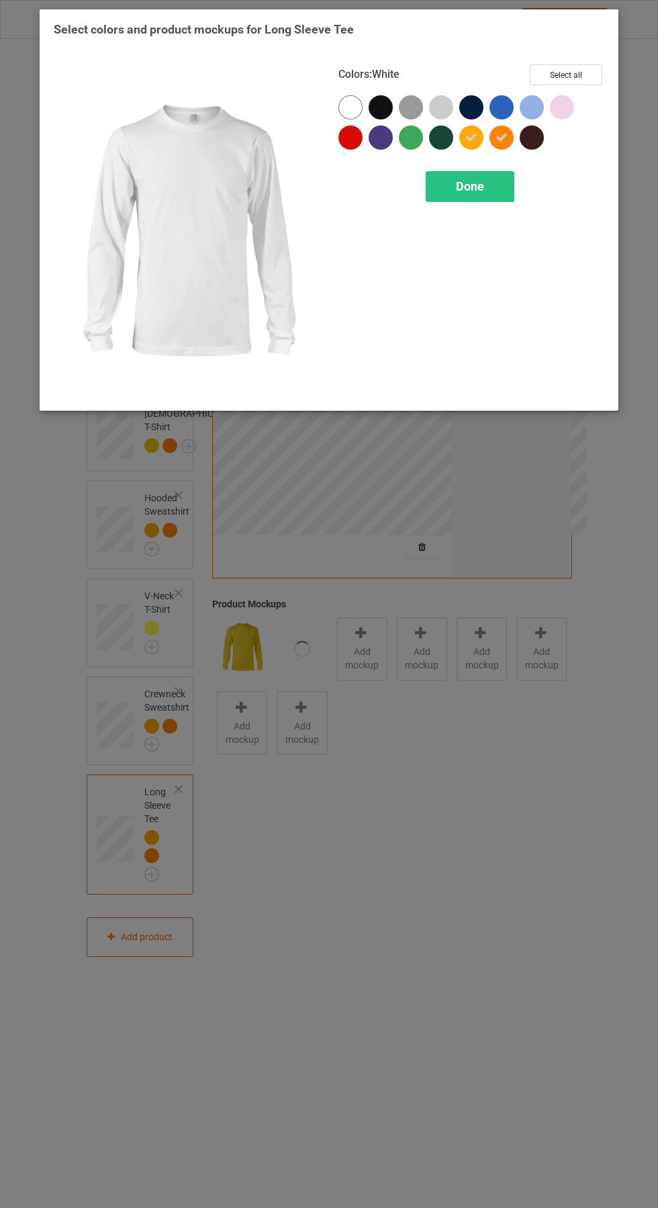
click at [499, 183] on div "Done" at bounding box center [469, 186] width 89 height 31
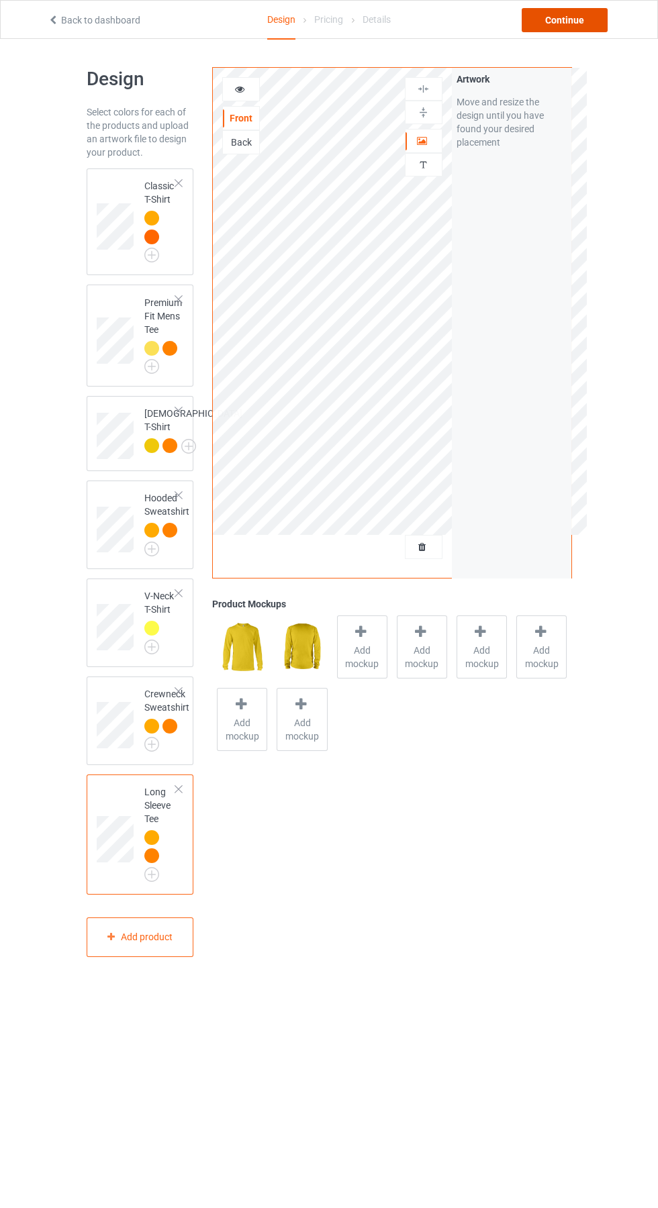
click at [586, 31] on div "Continue" at bounding box center [564, 20] width 86 height 24
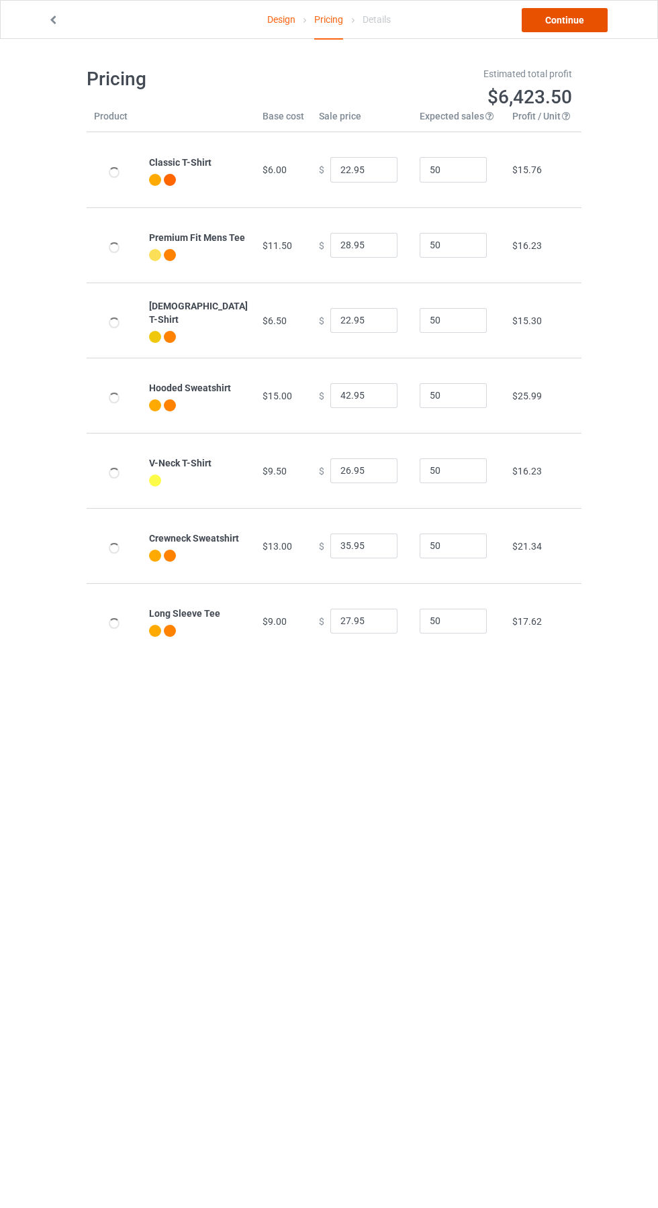
click at [589, 28] on link "Continue" at bounding box center [564, 20] width 86 height 24
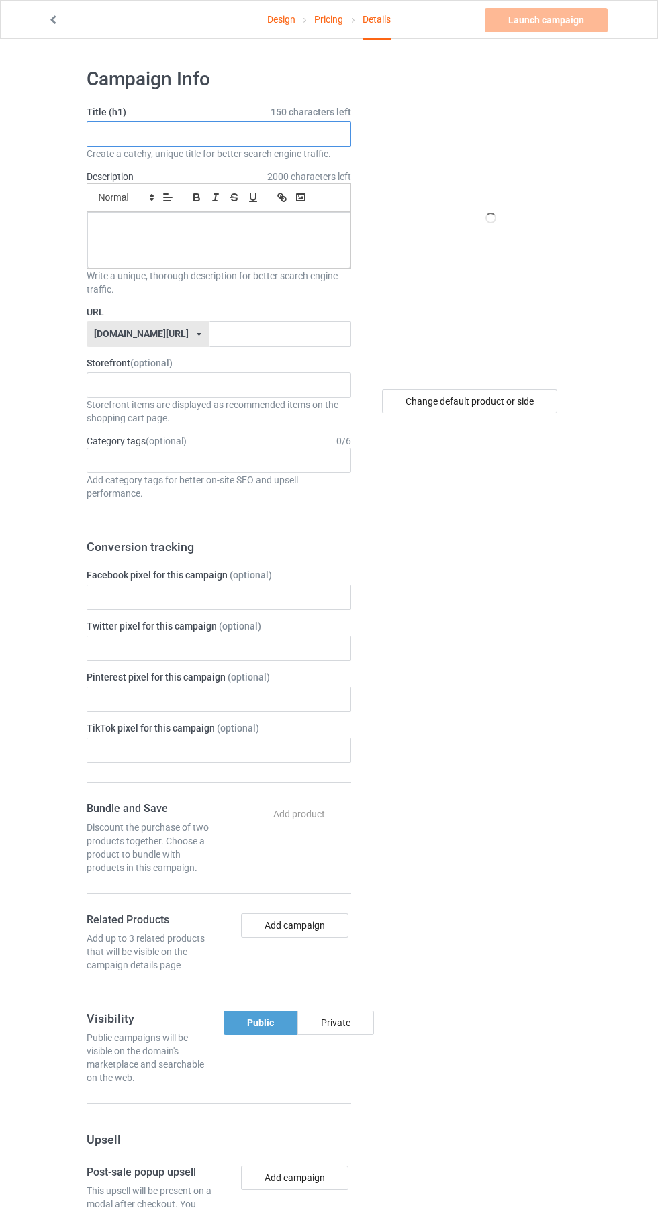
click at [190, 133] on input "text" at bounding box center [219, 133] width 264 height 25
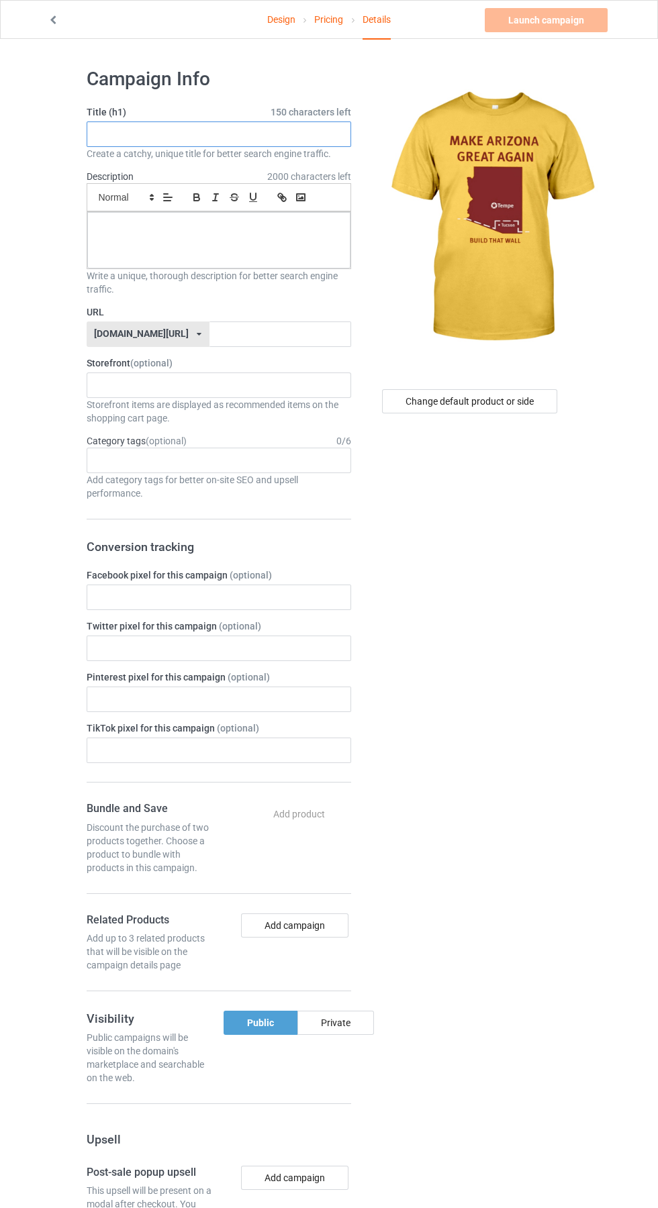
click at [203, 137] on input "text" at bounding box center [219, 133] width 264 height 25
type input "Original"
click at [237, 240] on div at bounding box center [218, 240] width 263 height 56
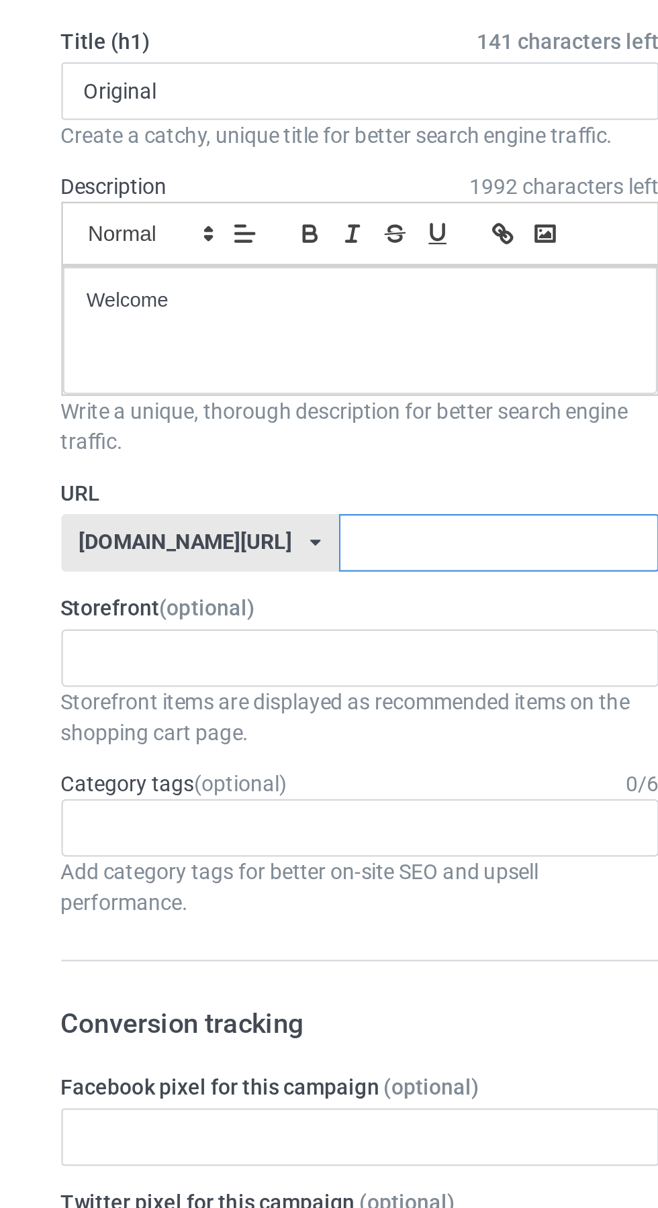
click at [233, 330] on input "text" at bounding box center [280, 333] width 142 height 25
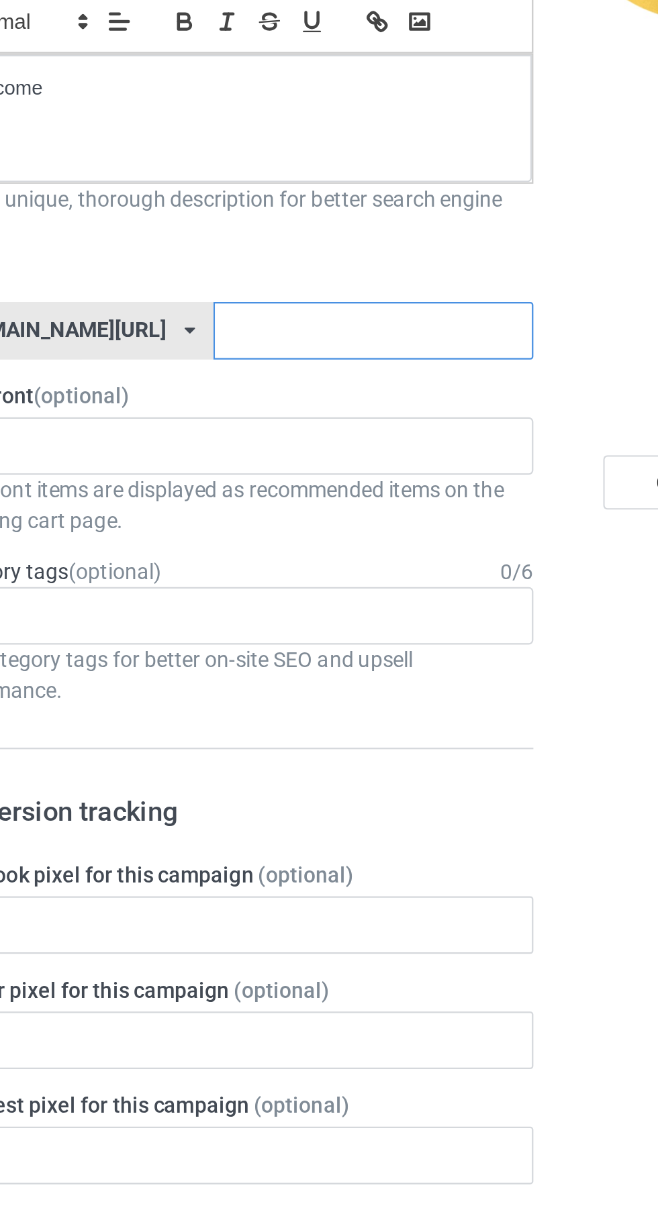
click at [248, 333] on input "text" at bounding box center [280, 333] width 142 height 25
type input "Rfk"
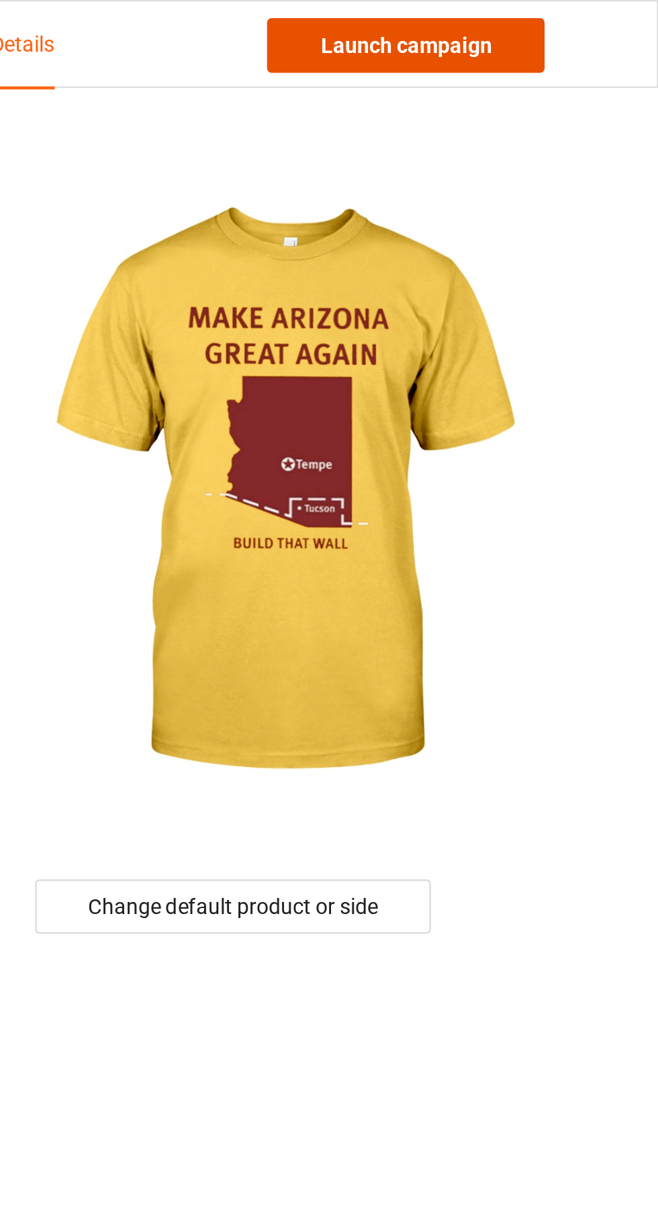
click at [572, 19] on link "Launch campaign" at bounding box center [545, 20] width 123 height 24
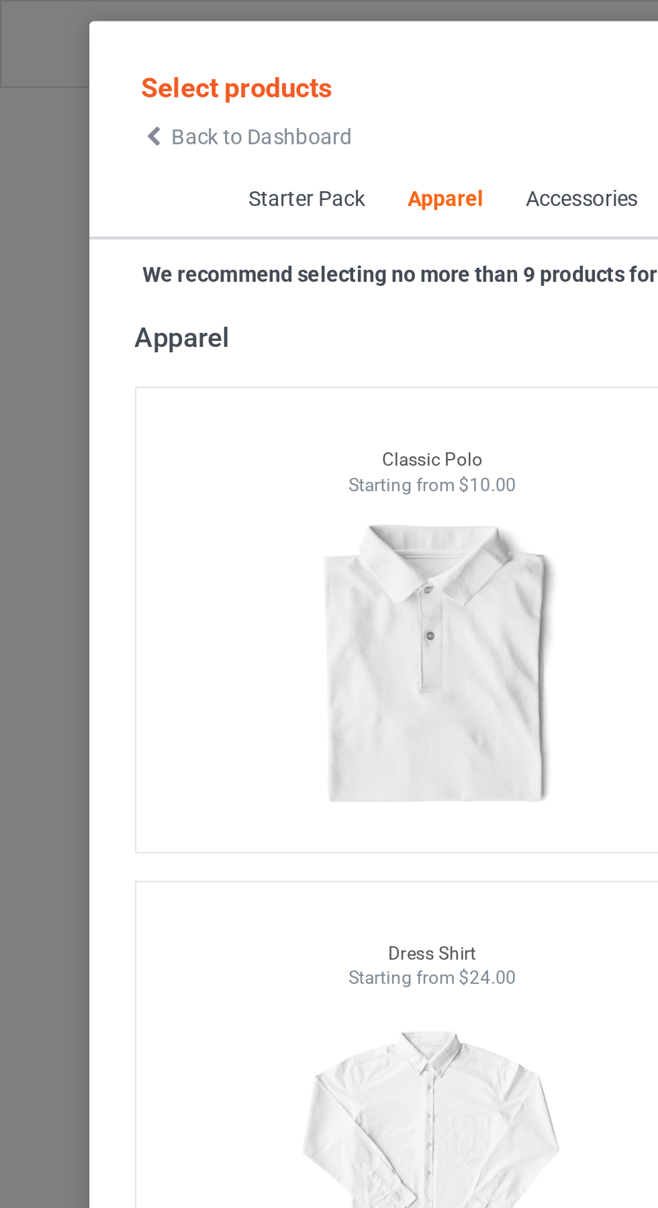
click at [71, 62] on icon at bounding box center [67, 60] width 11 height 9
